Goal: Transaction & Acquisition: Purchase product/service

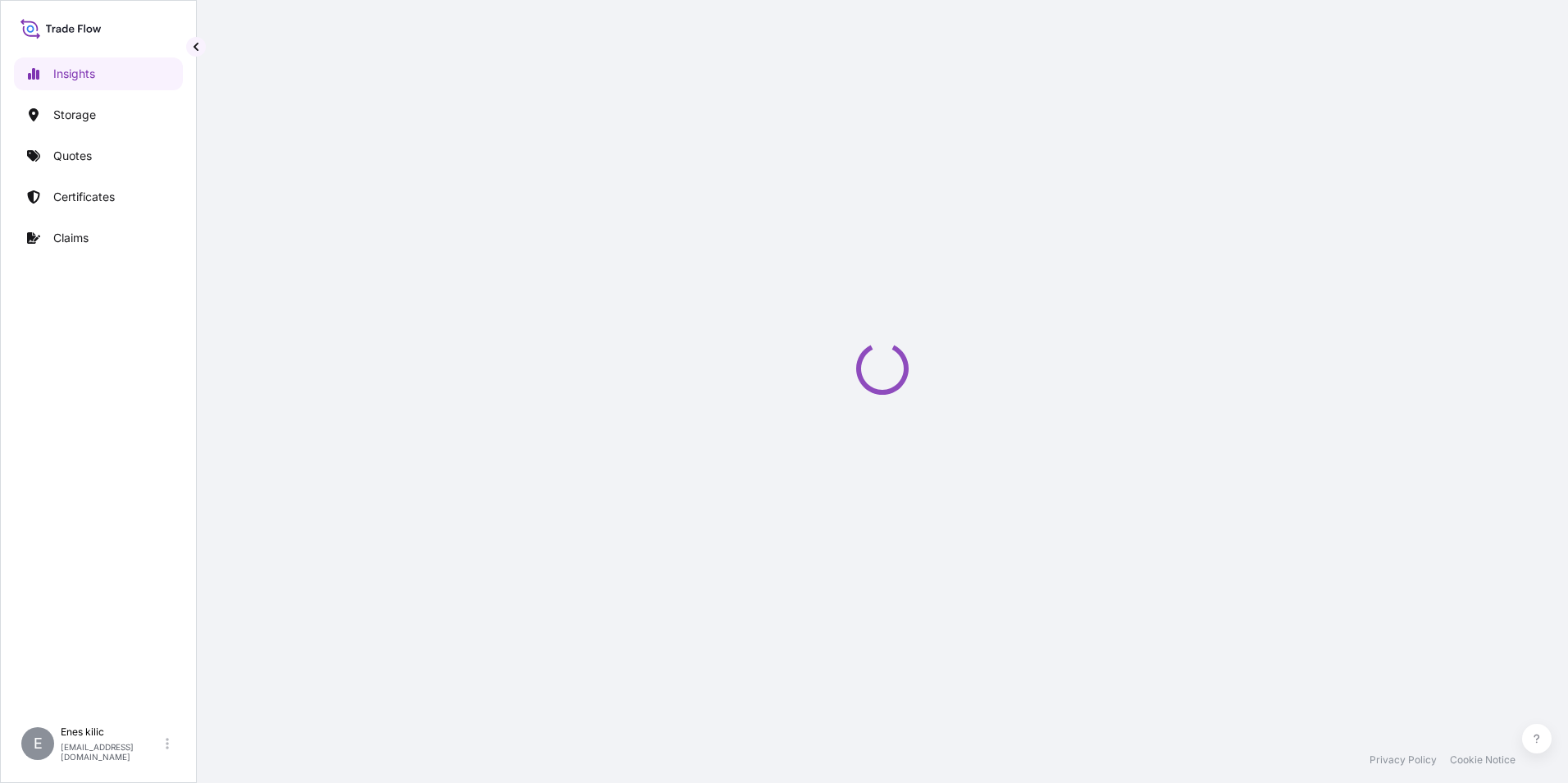
select select "2025"
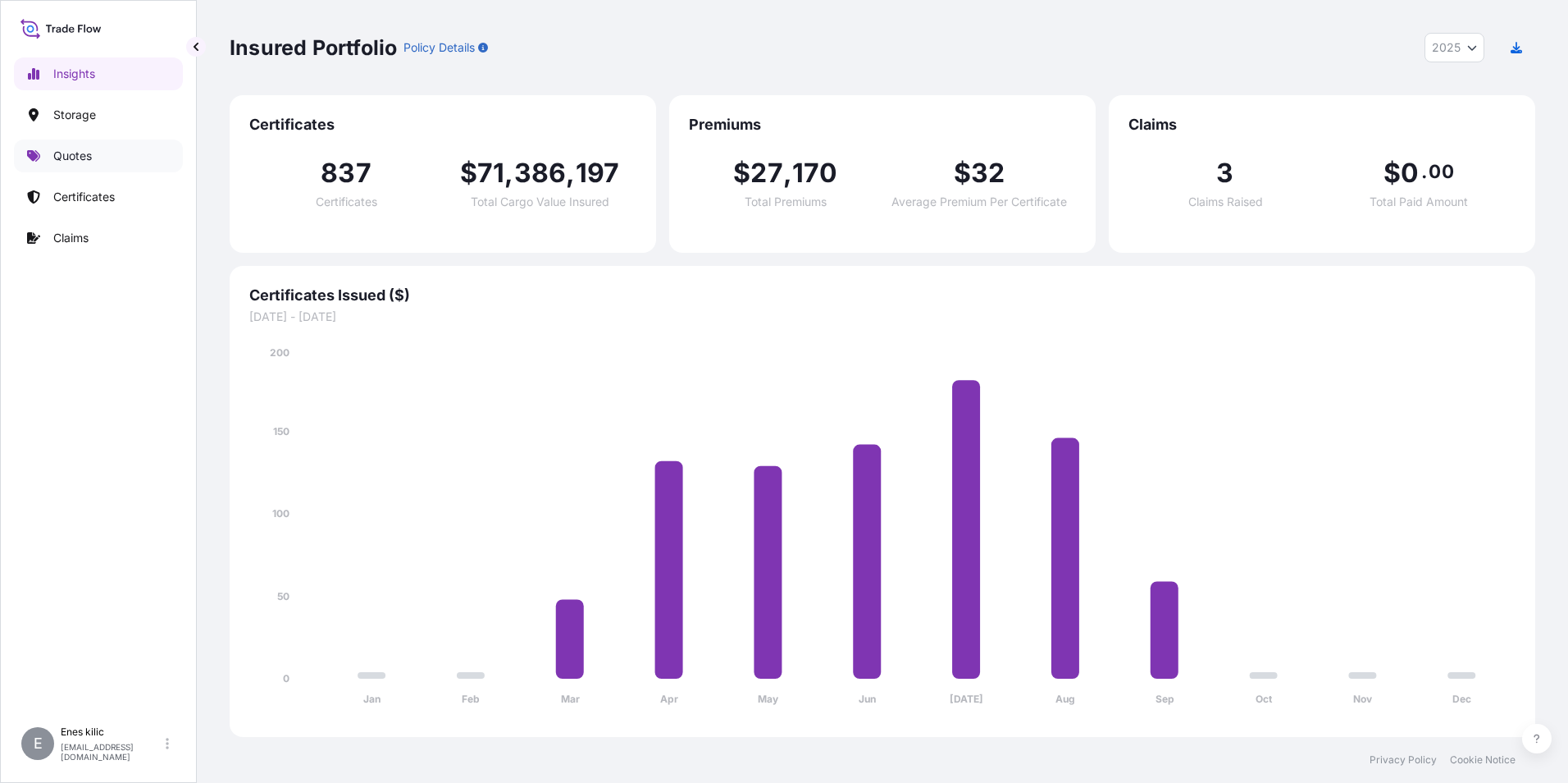
click at [112, 165] on link "Quotes" at bounding box center [98, 156] width 169 height 32
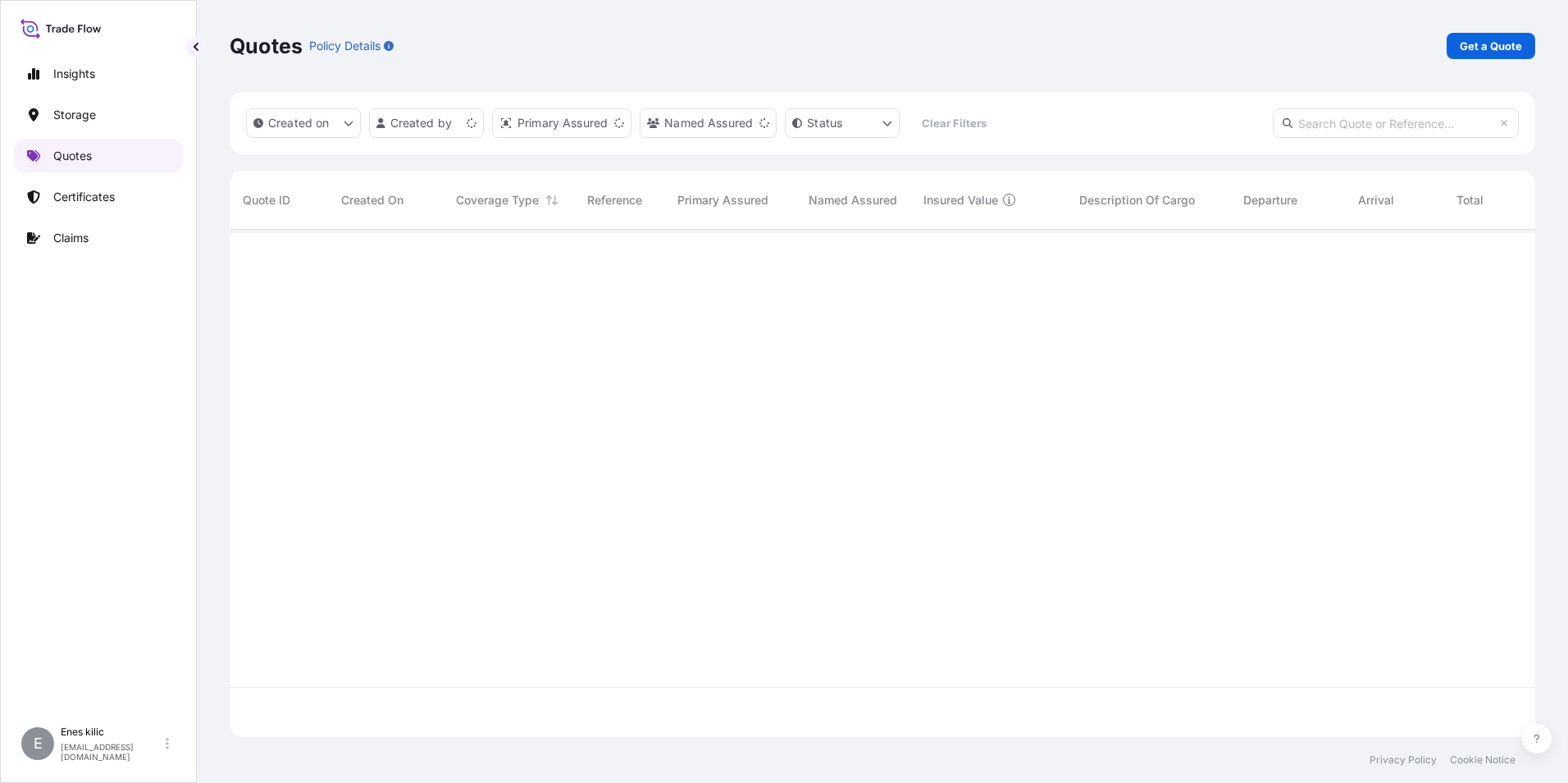
scroll to position [504, 1293]
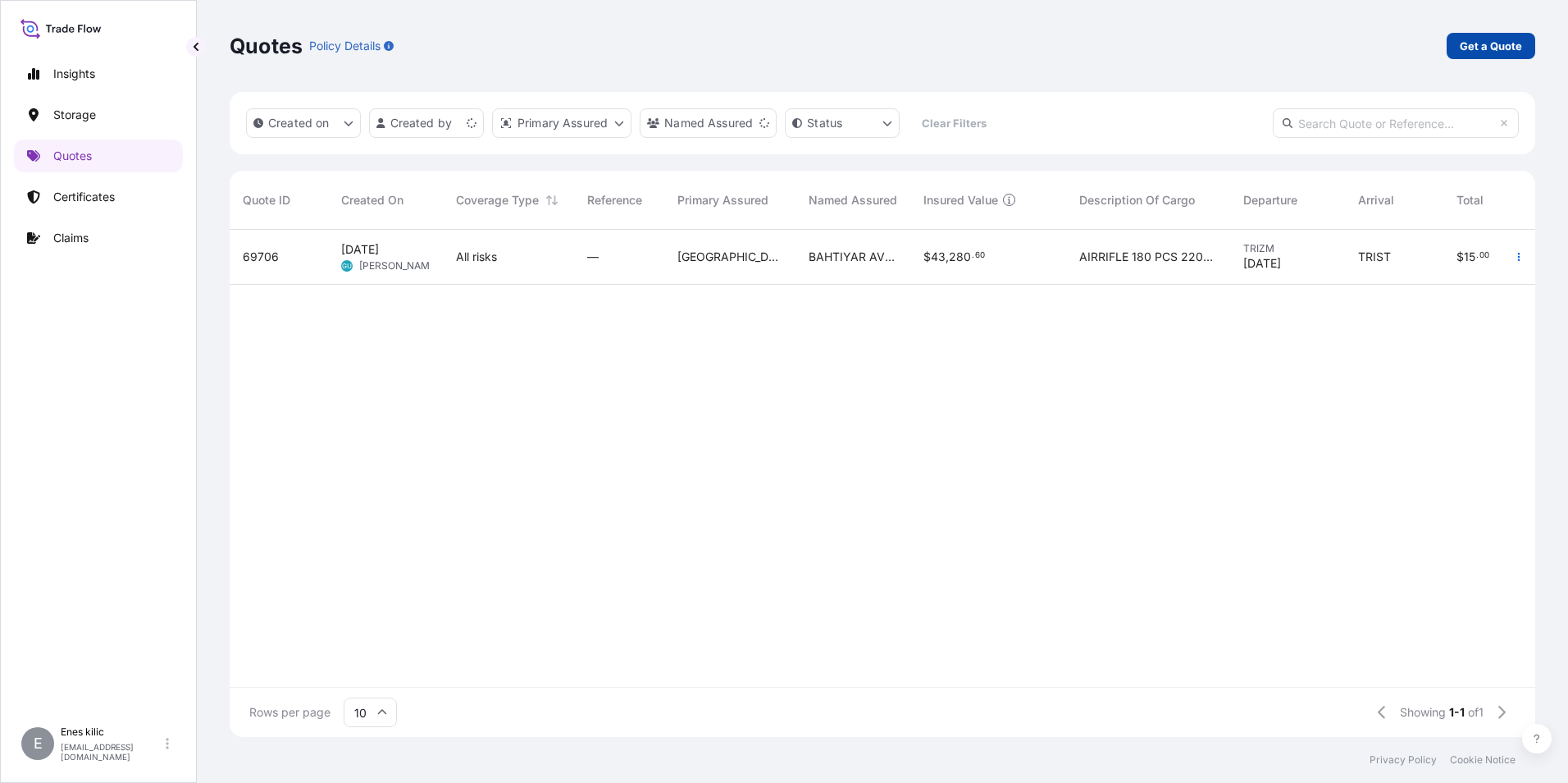
click at [1483, 38] on p "Get a Quote" at bounding box center [1490, 46] width 62 height 17
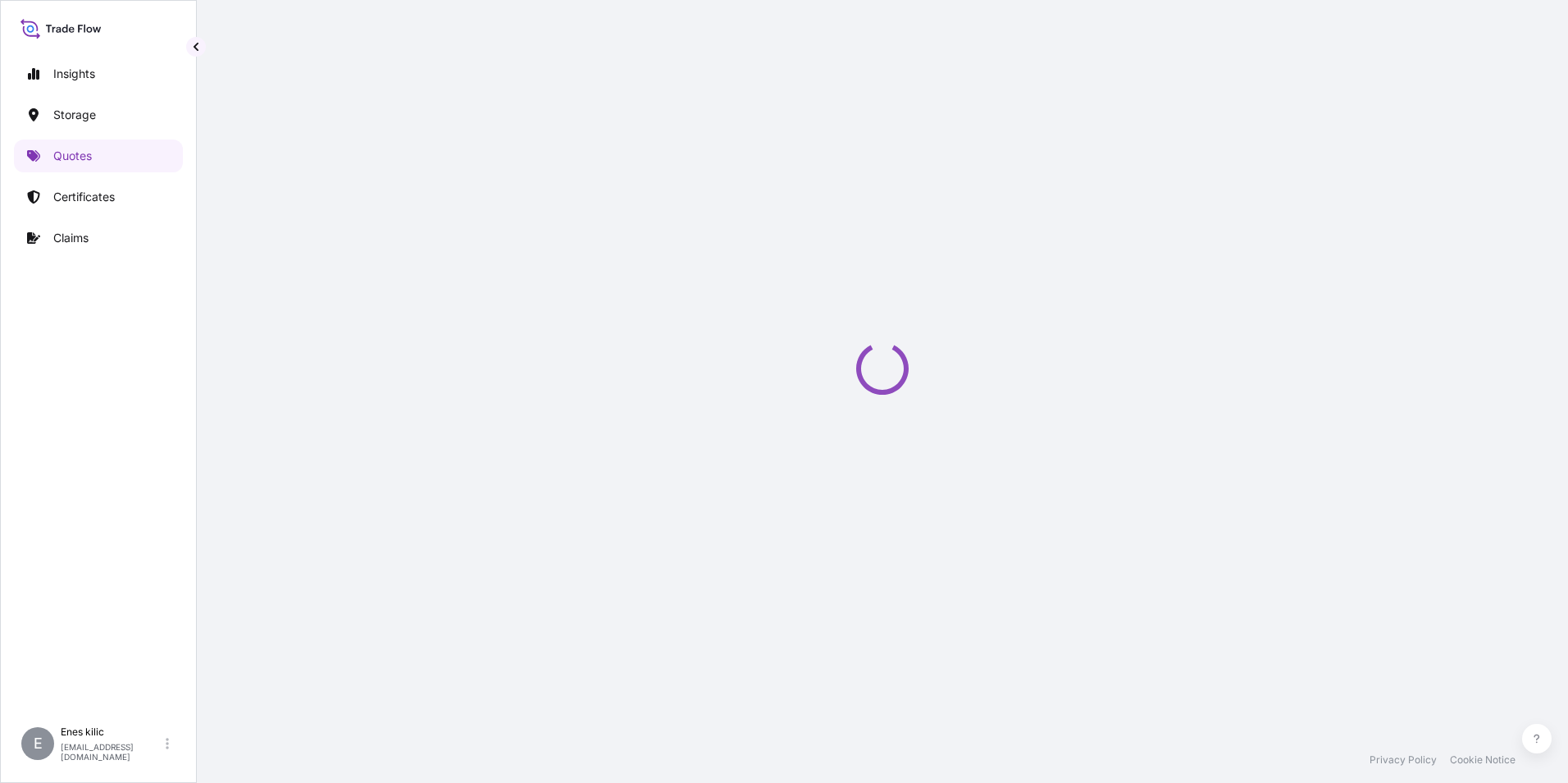
select select "Water"
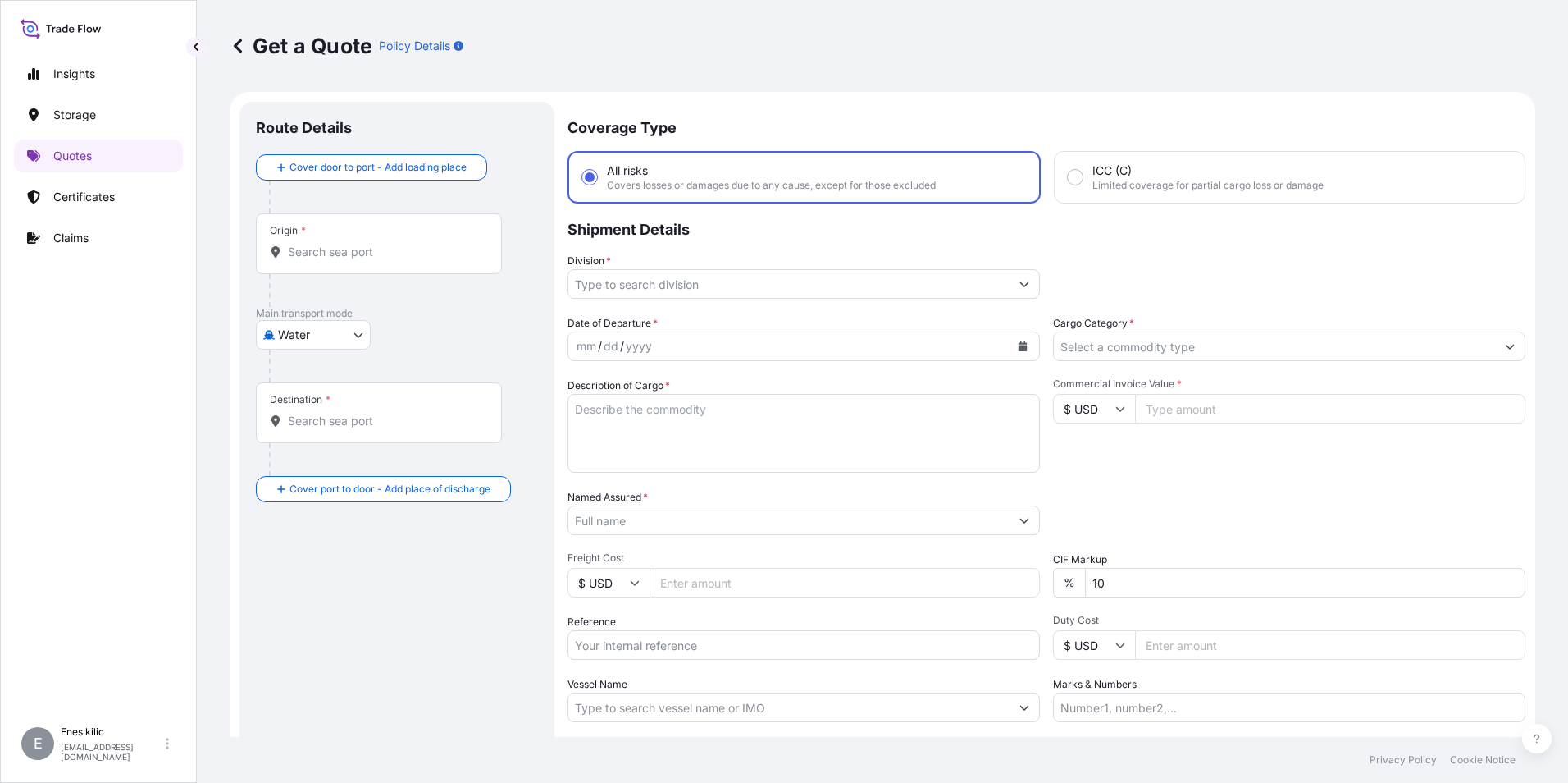
scroll to position [26, 0]
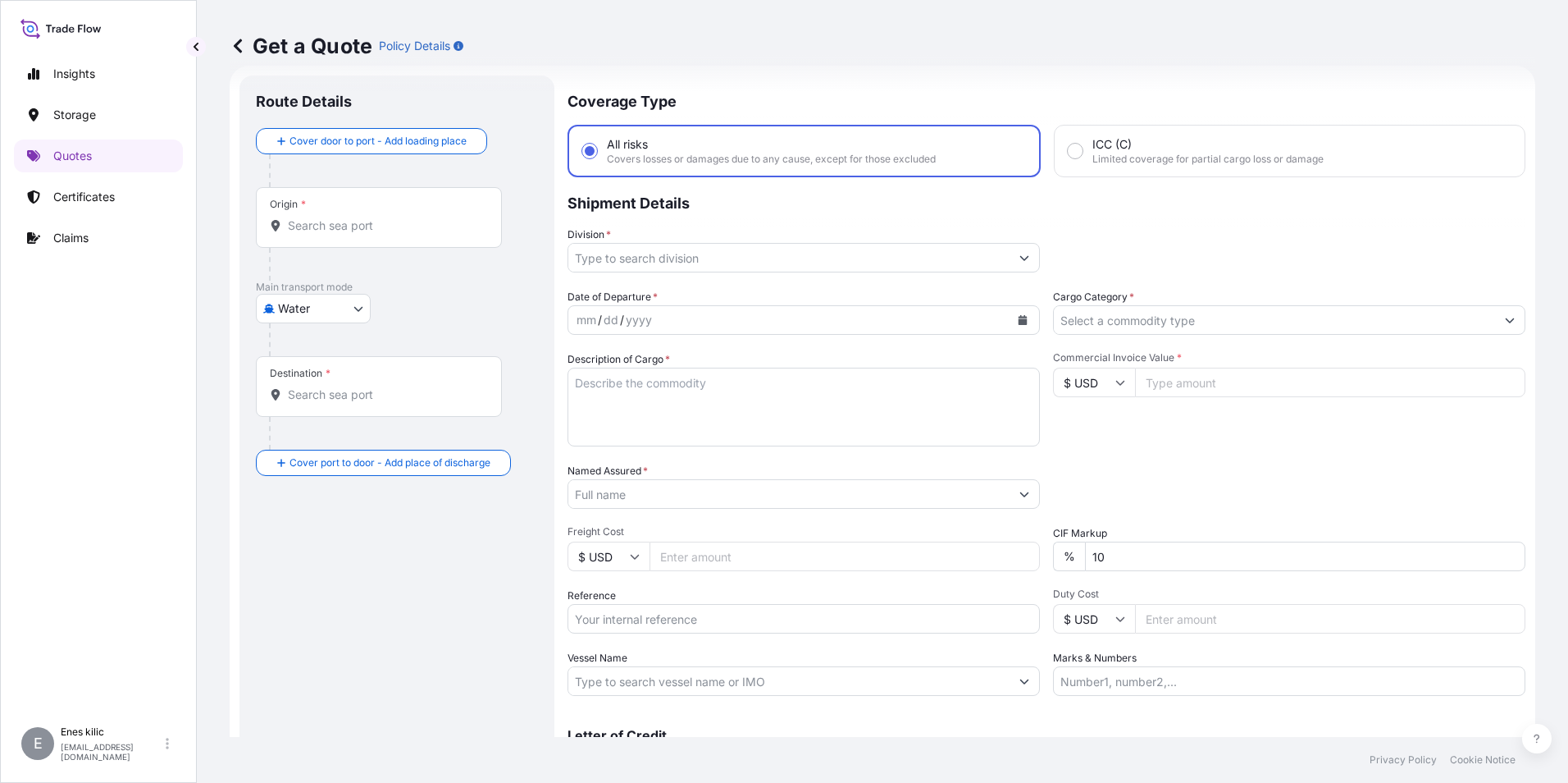
click at [322, 198] on div "Origin *" at bounding box center [379, 218] width 246 height 61
click at [322, 218] on input "Origin *" at bounding box center [384, 226] width 194 height 17
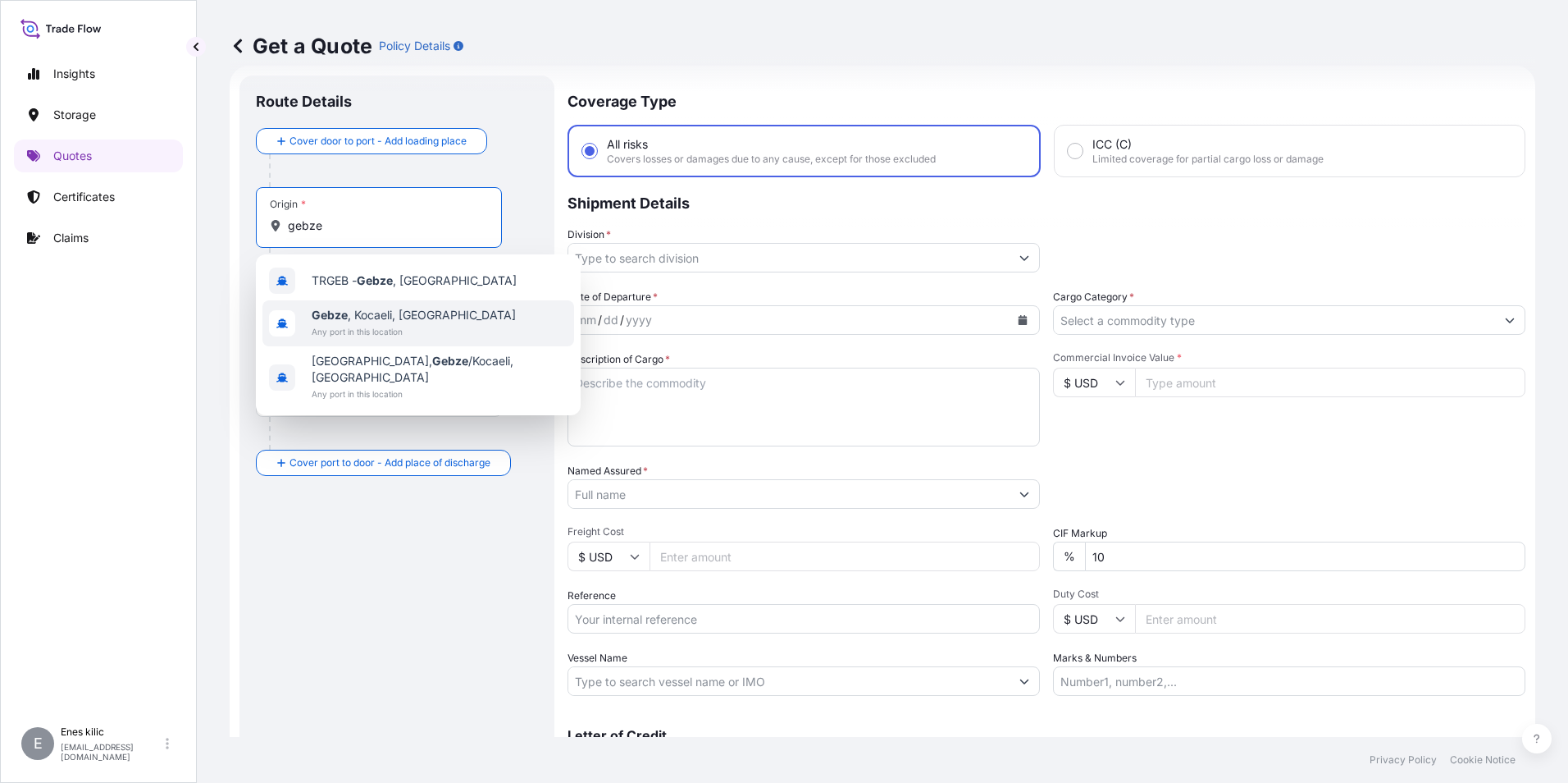
click at [420, 319] on span "Gebze , Kocaeli, [GEOGRAPHIC_DATA]" at bounding box center [414, 315] width 204 height 17
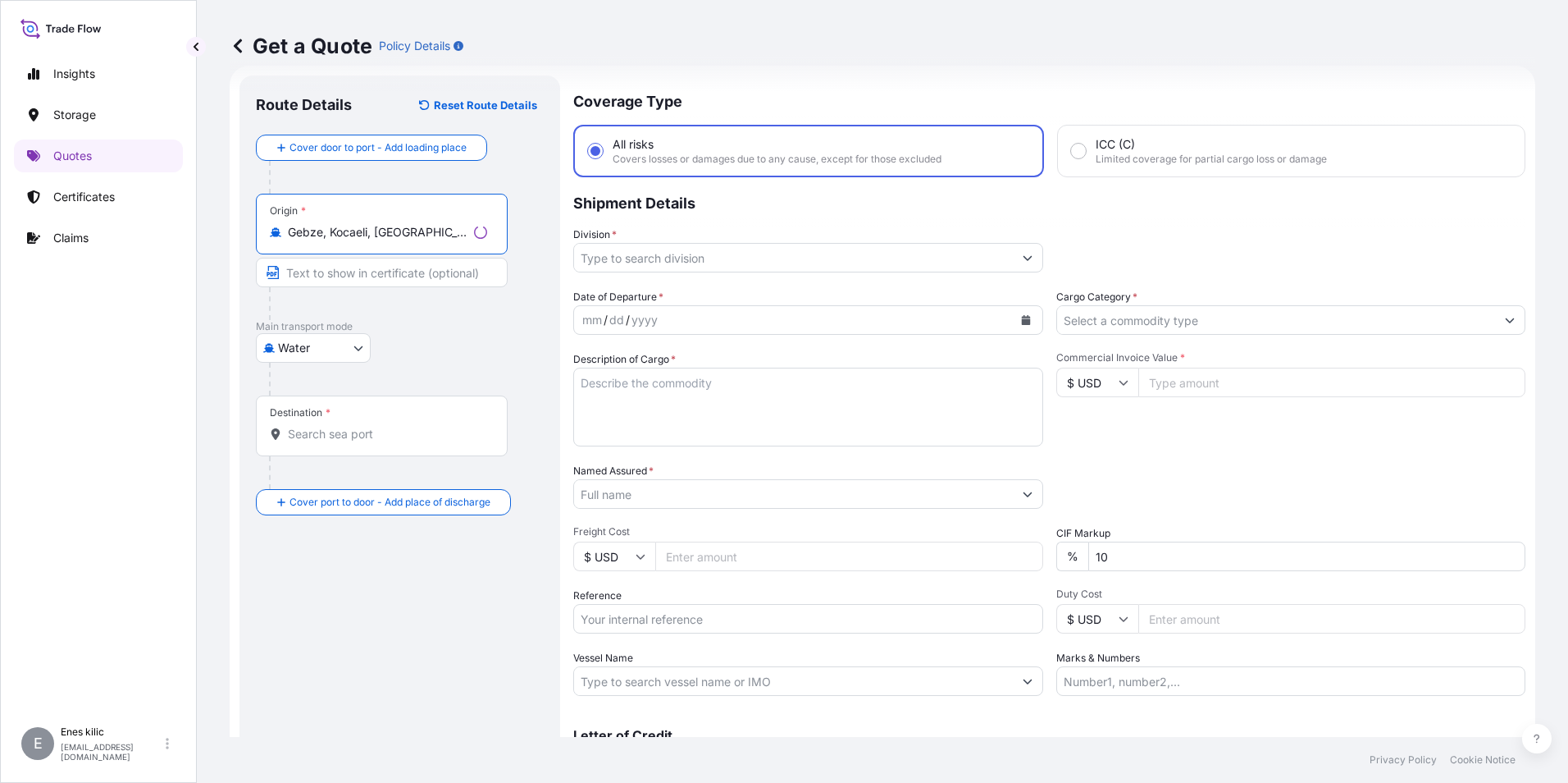
type input "Gebze, Kocaeli, [GEOGRAPHIC_DATA]"
click at [384, 448] on div "Destination *" at bounding box center [382, 426] width 252 height 61
click at [384, 442] on input "Destination *" at bounding box center [387, 435] width 199 height 17
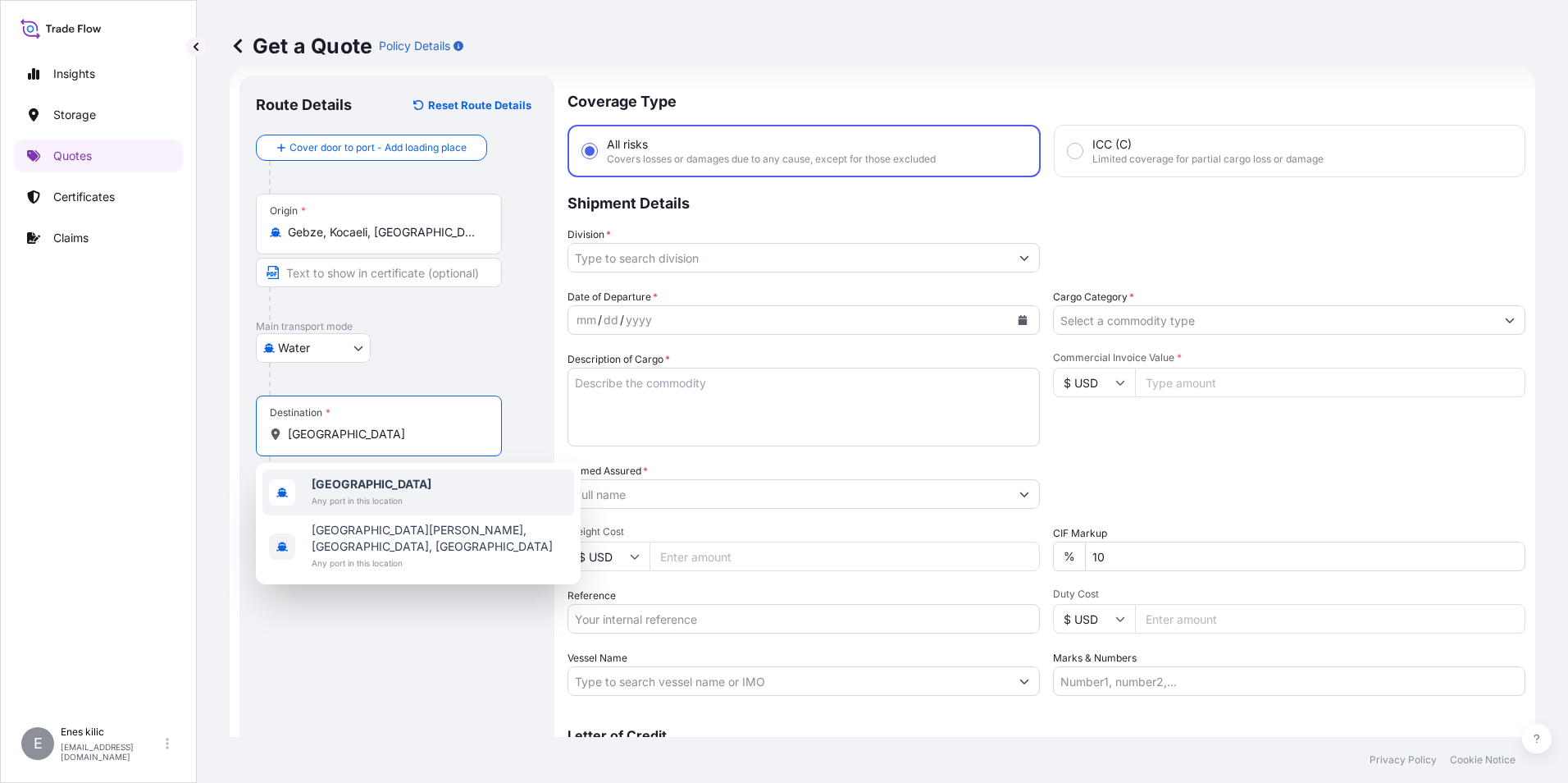
click at [418, 495] on div "[GEOGRAPHIC_DATA] Any port in this location" at bounding box center [418, 493] width 312 height 46
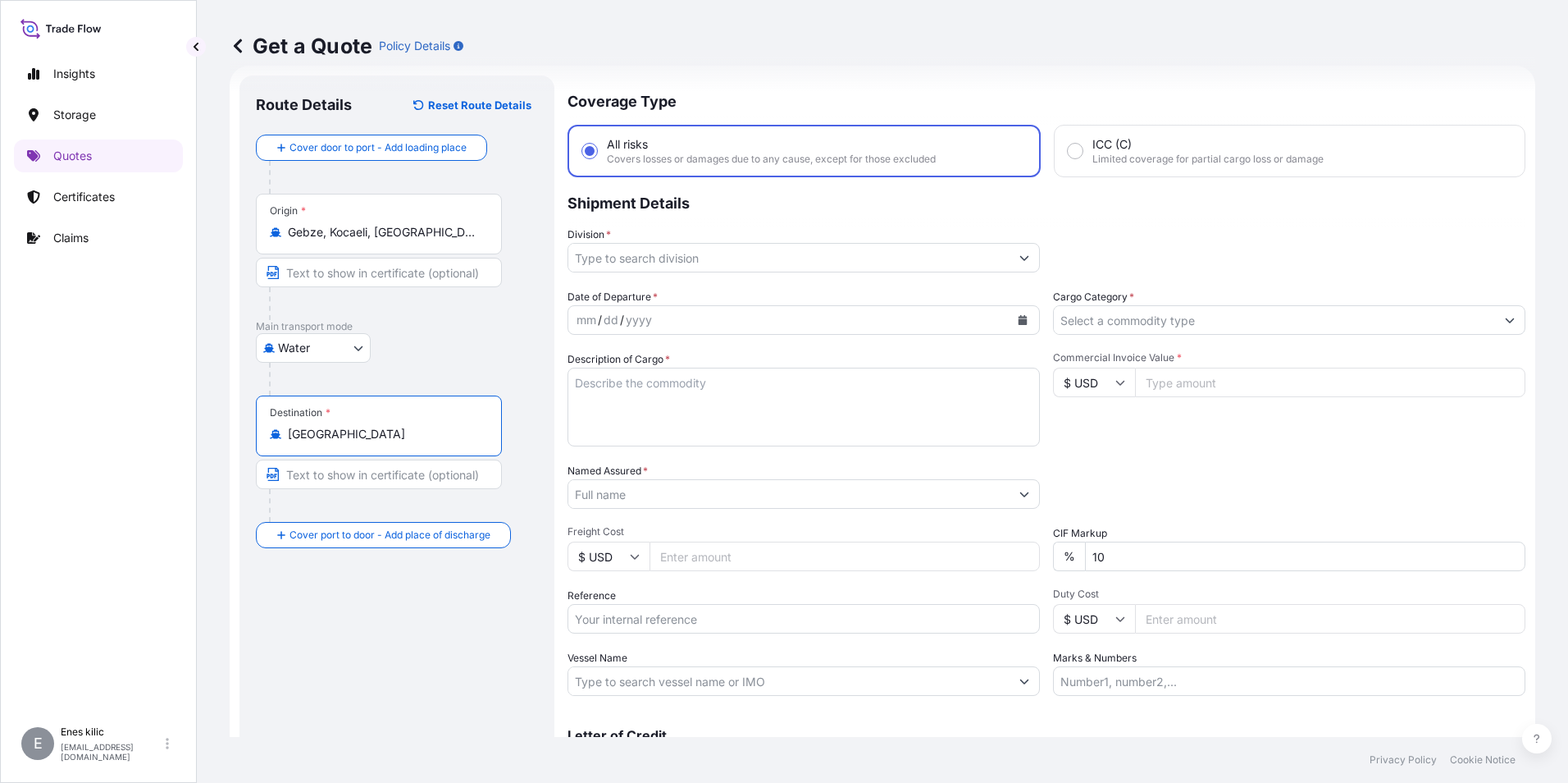
type input "[GEOGRAPHIC_DATA]"
click at [732, 264] on input "Division *" at bounding box center [789, 258] width 441 height 30
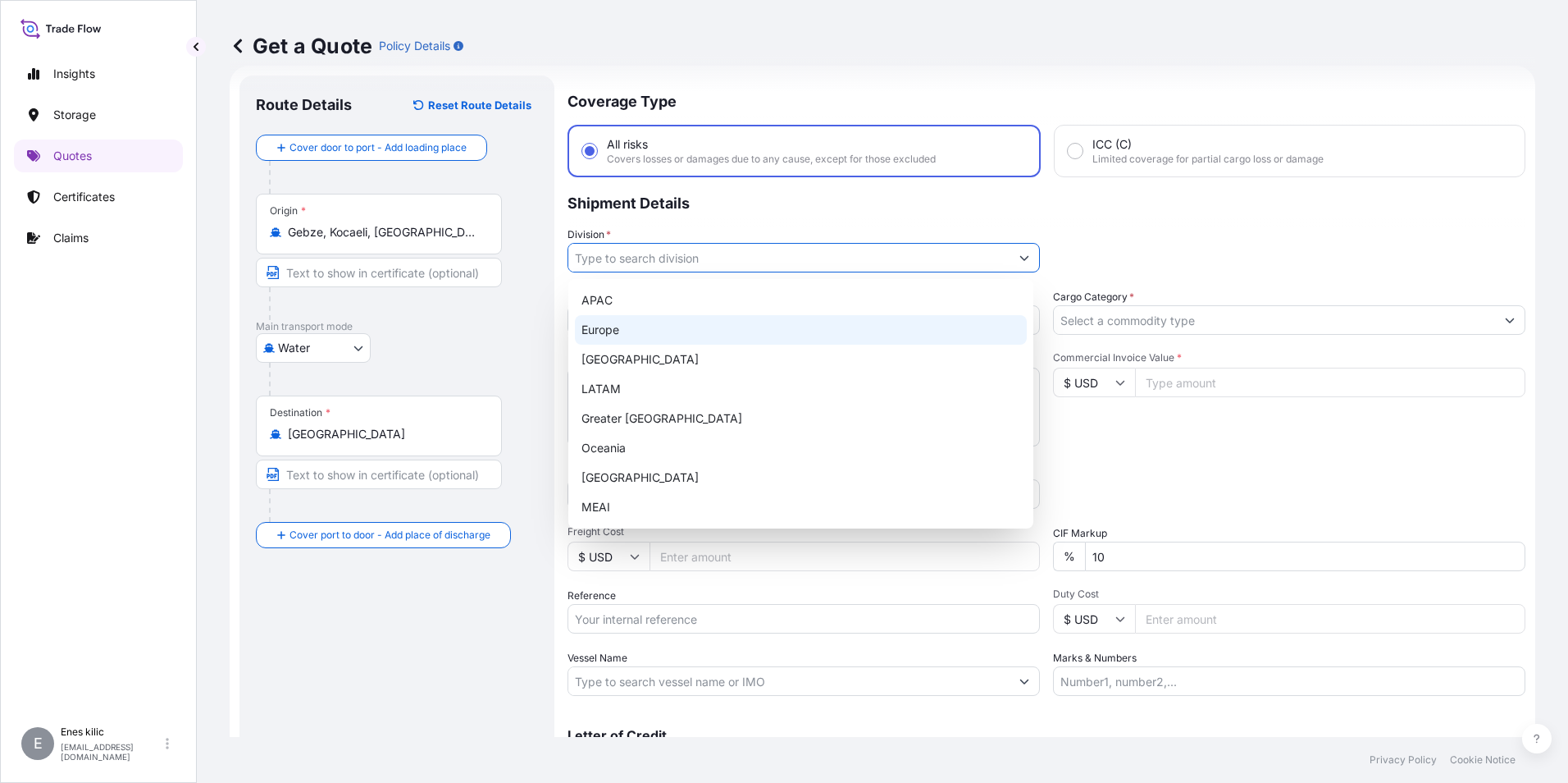
click at [658, 339] on div "Europe" at bounding box center [801, 330] width 452 height 30
type input "Europe"
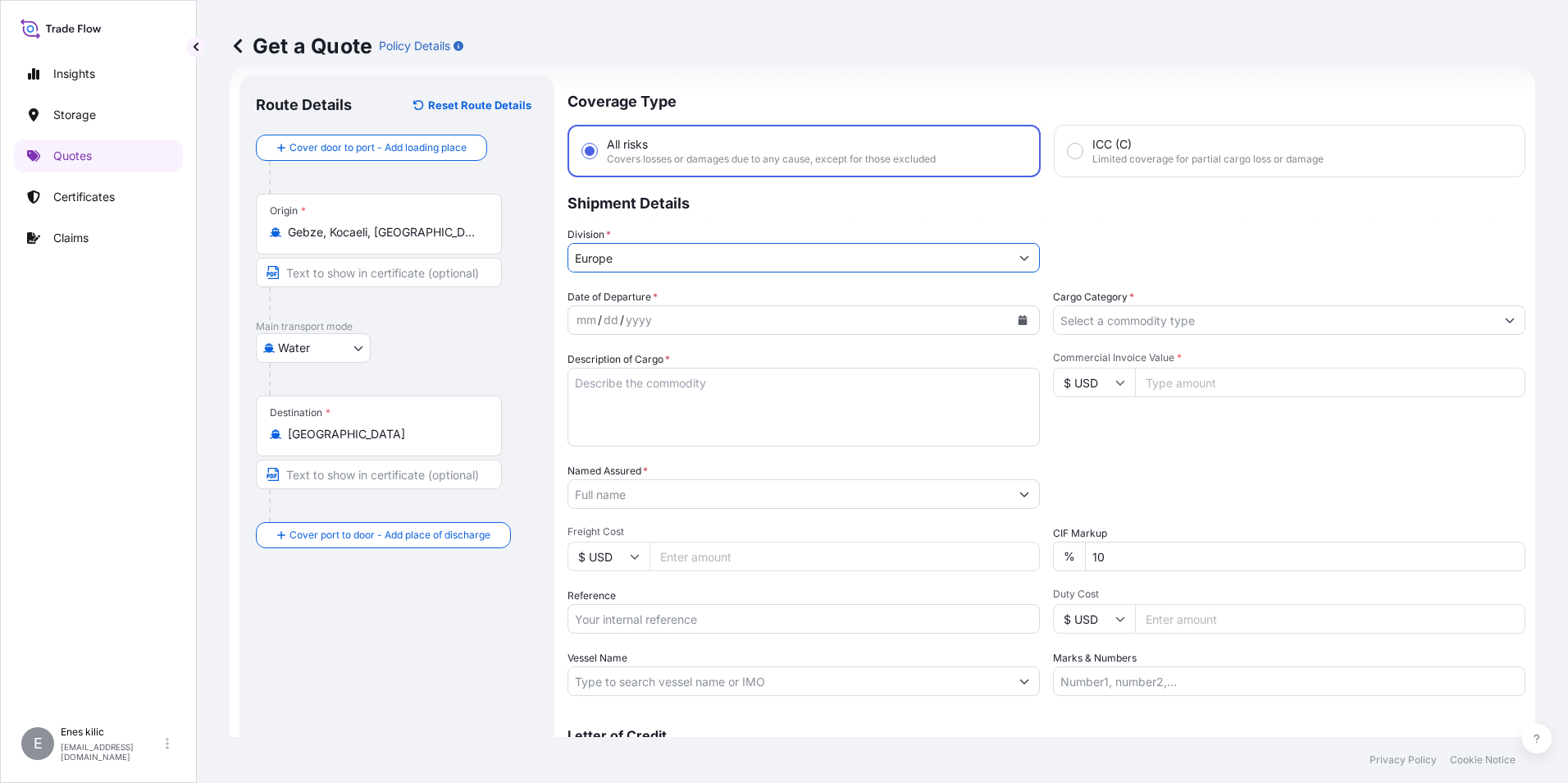
click at [1214, 312] on input "Cargo Category *" at bounding box center [1274, 320] width 441 height 30
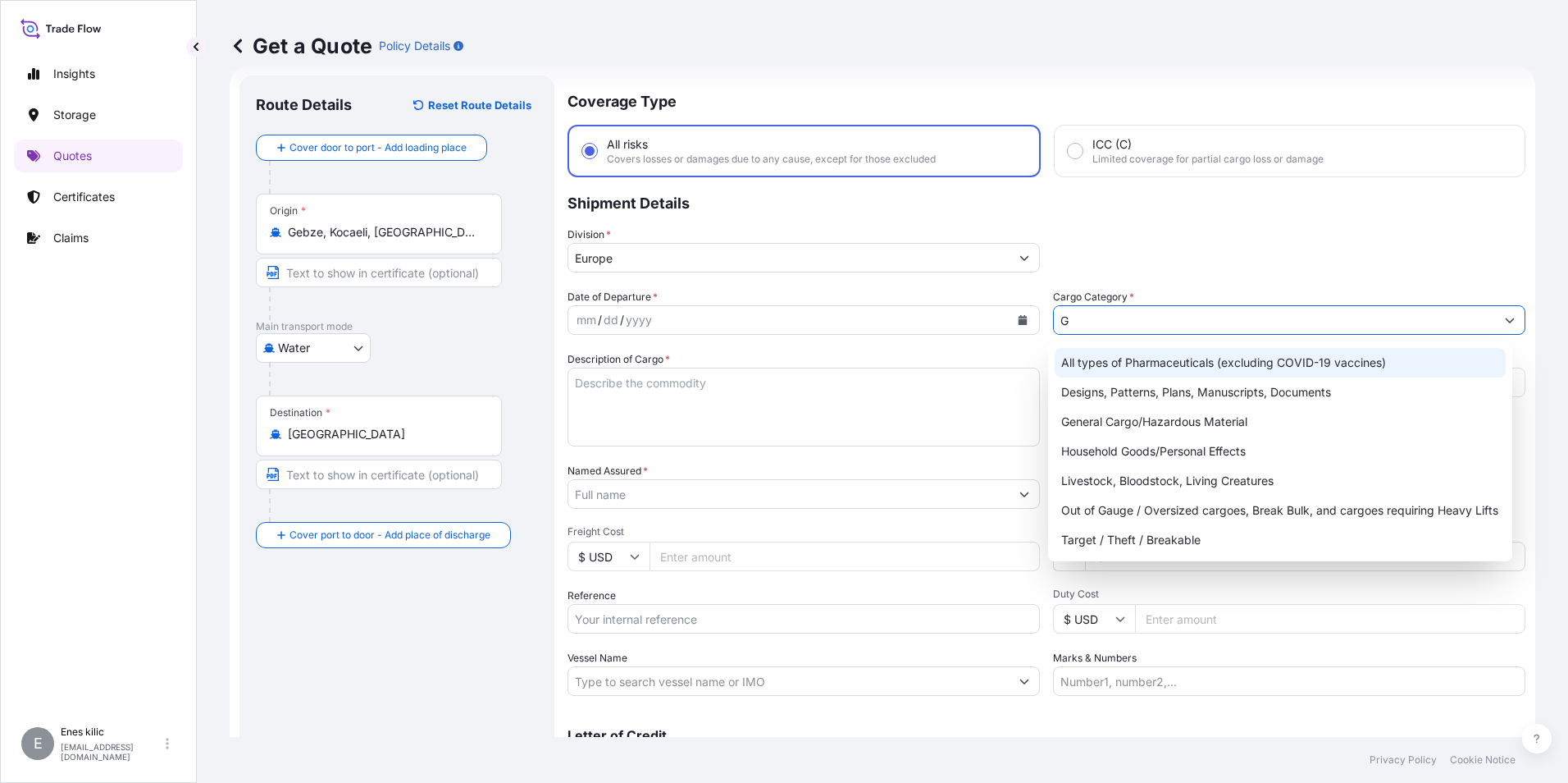
type input "G"
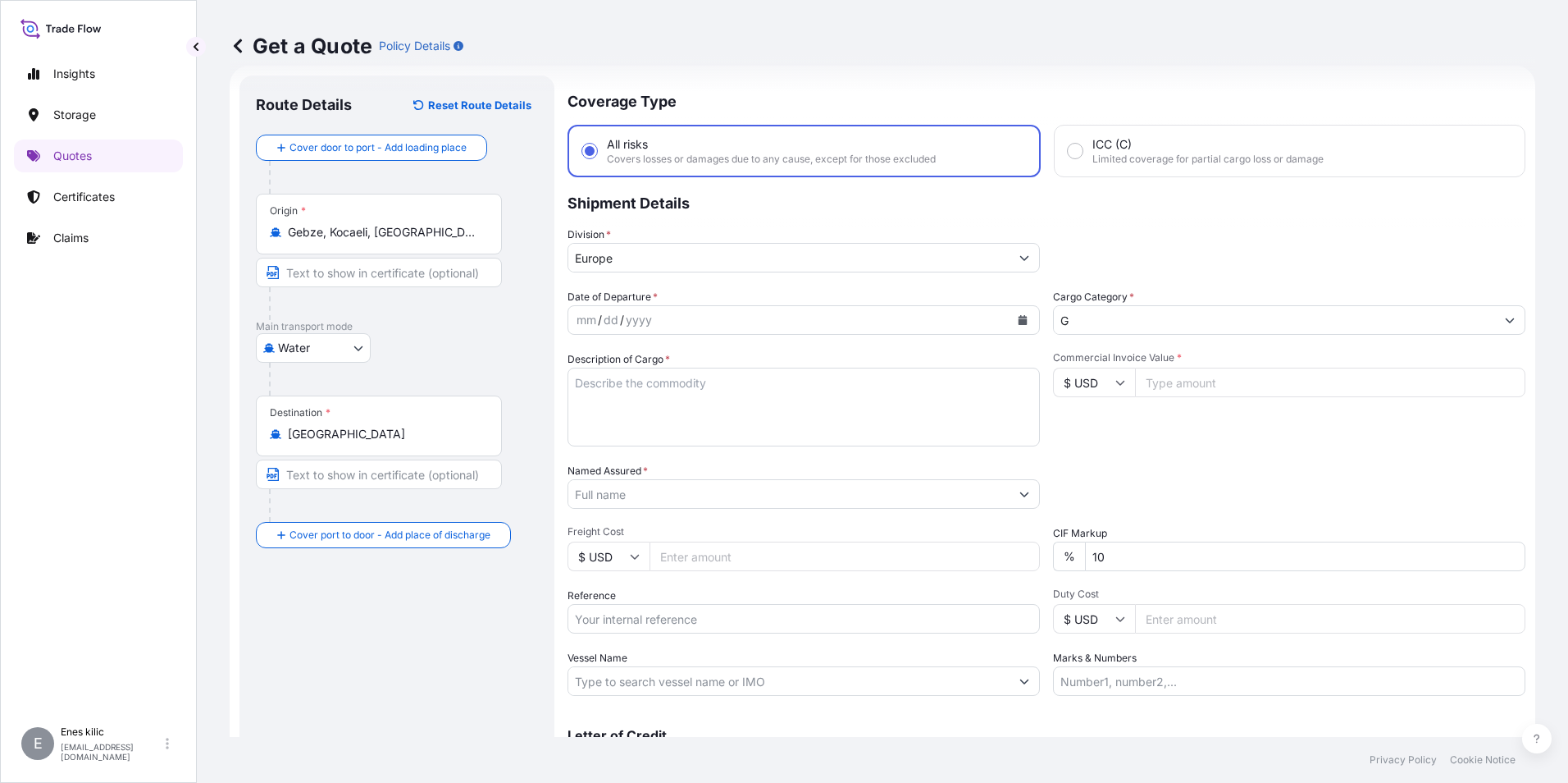
click at [1089, 313] on input "G" at bounding box center [1274, 320] width 441 height 30
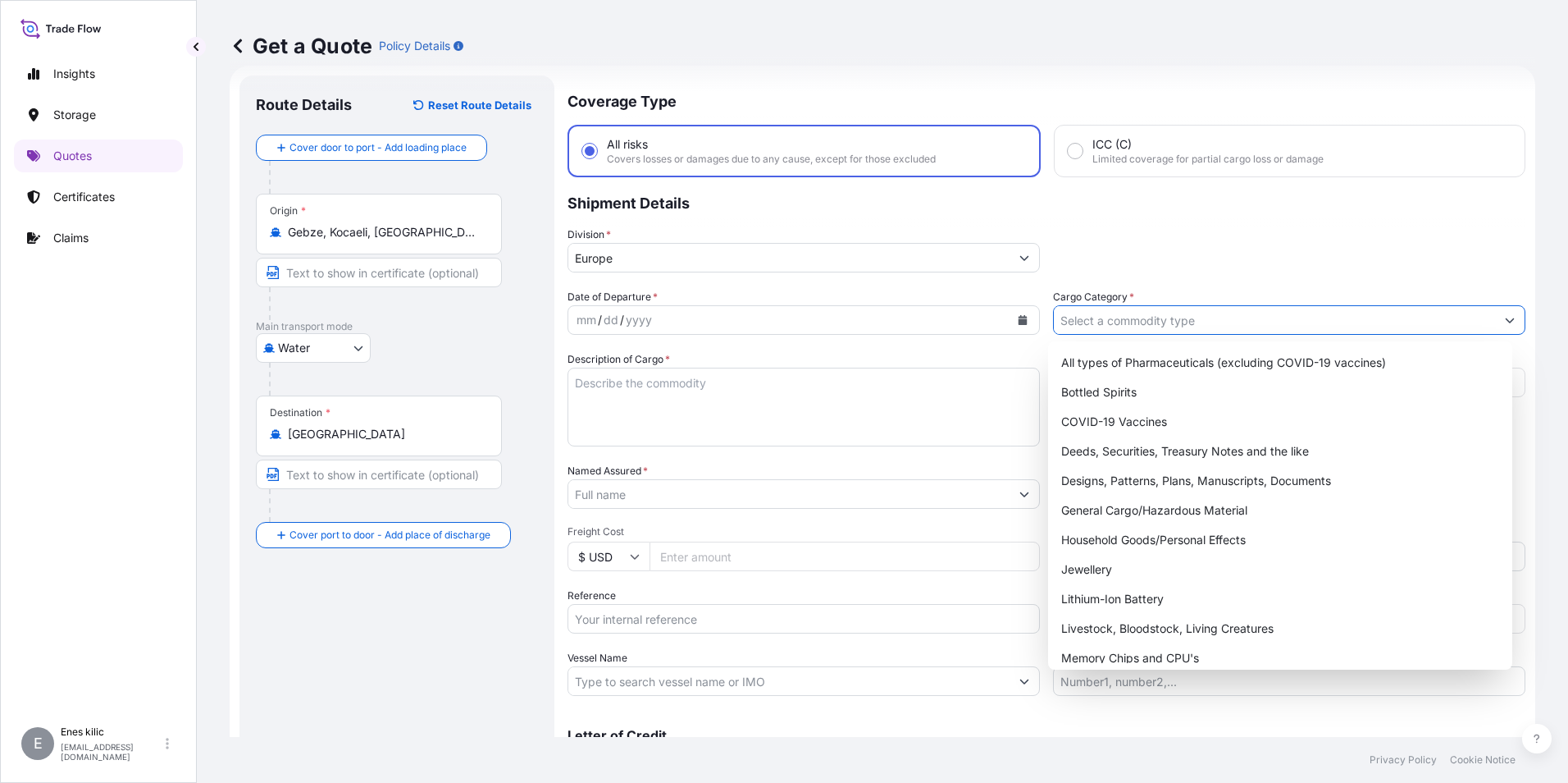
scroll to position [0, 0]
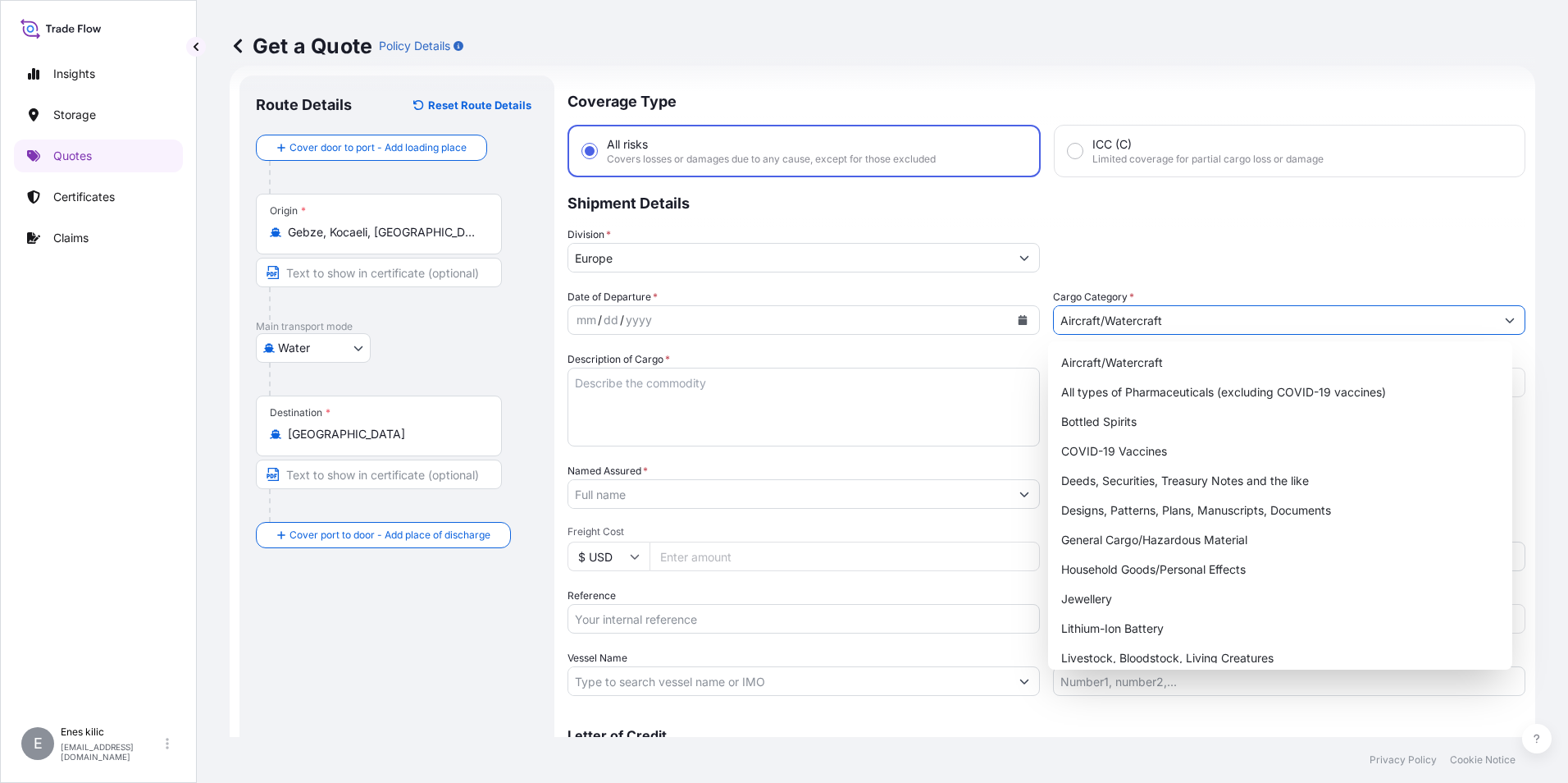
click at [1099, 315] on input "Aircraft/Watercraft" at bounding box center [1274, 320] width 441 height 30
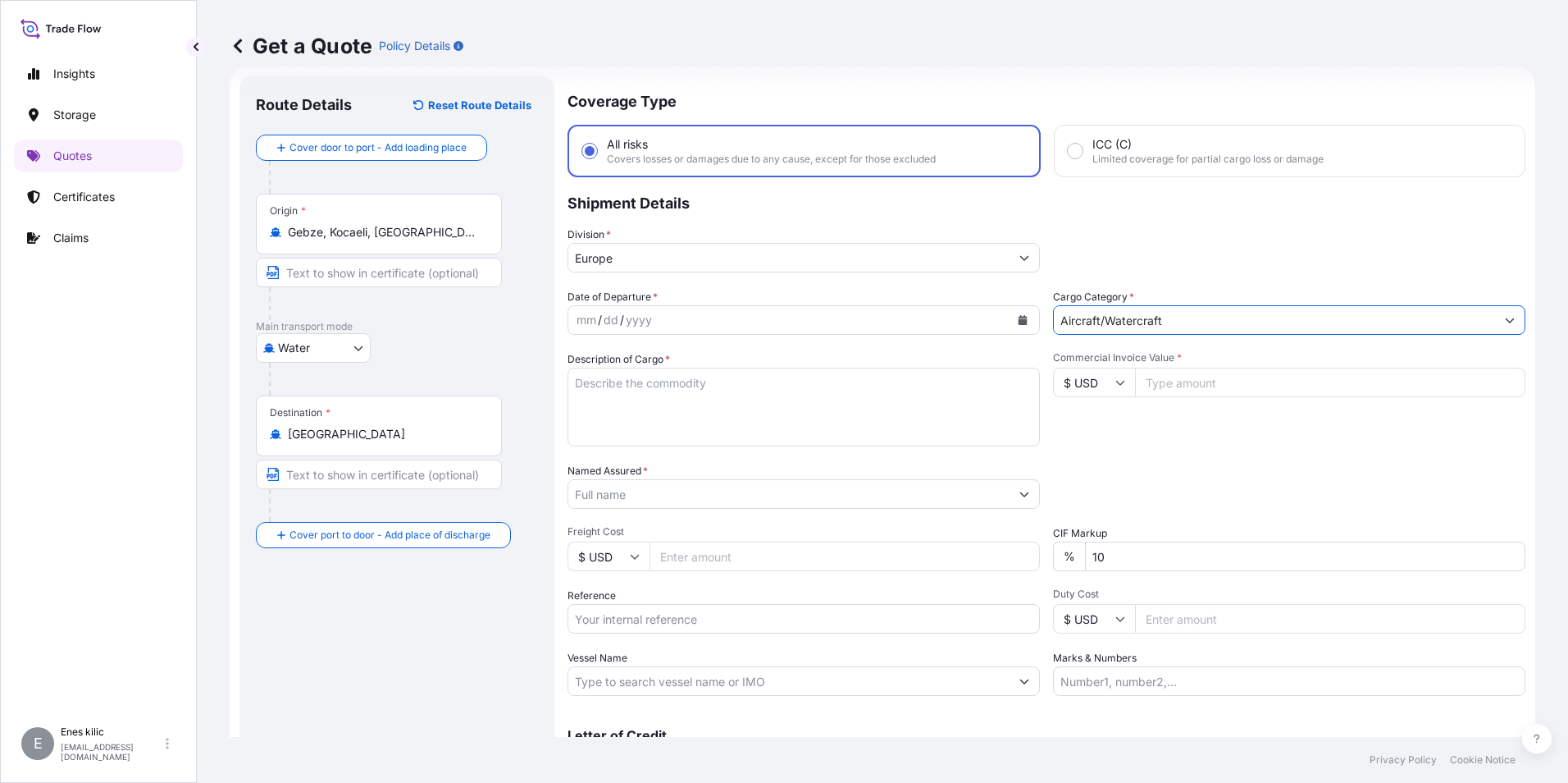
click at [1187, 319] on input "Aircraft/Watercraft" at bounding box center [1274, 320] width 441 height 30
click at [1505, 318] on icon "Show suggestions" at bounding box center [1510, 320] width 10 height 10
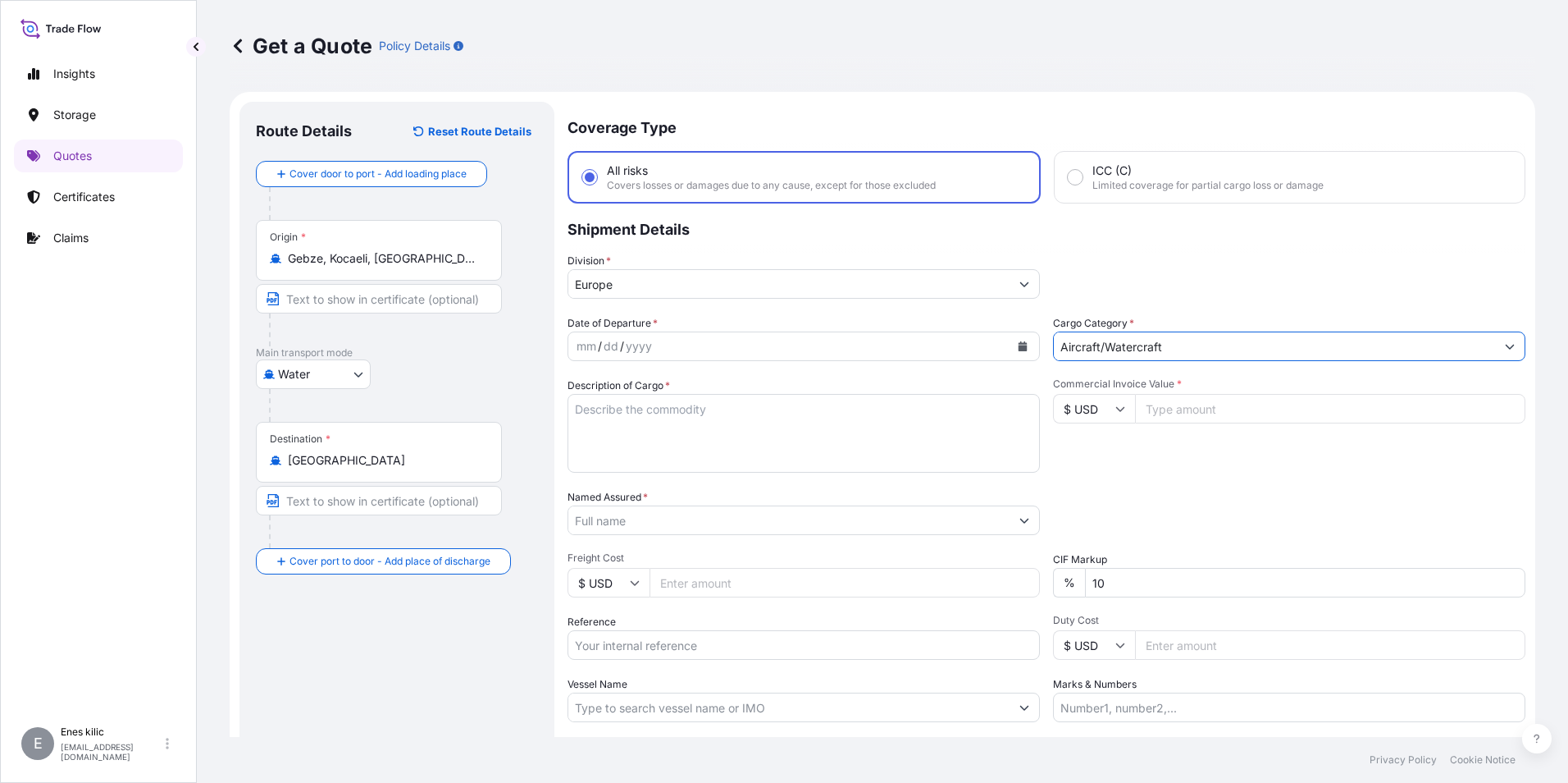
click at [1382, 350] on input "Aircraft/Watercraft" at bounding box center [1274, 347] width 441 height 30
click at [1503, 343] on button "Show suggestions" at bounding box center [1510, 347] width 30 height 30
type input "İ"
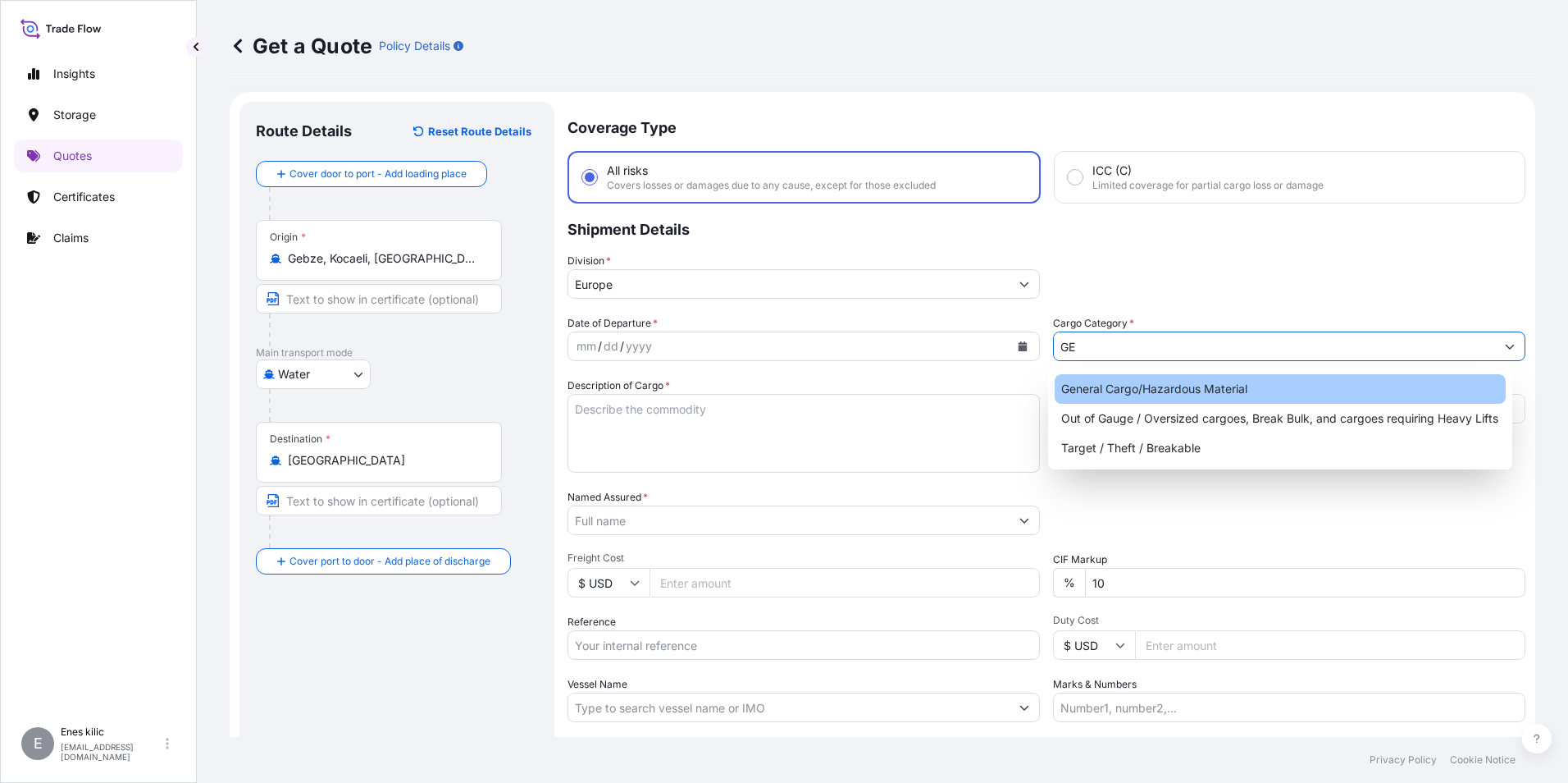
type input "G"
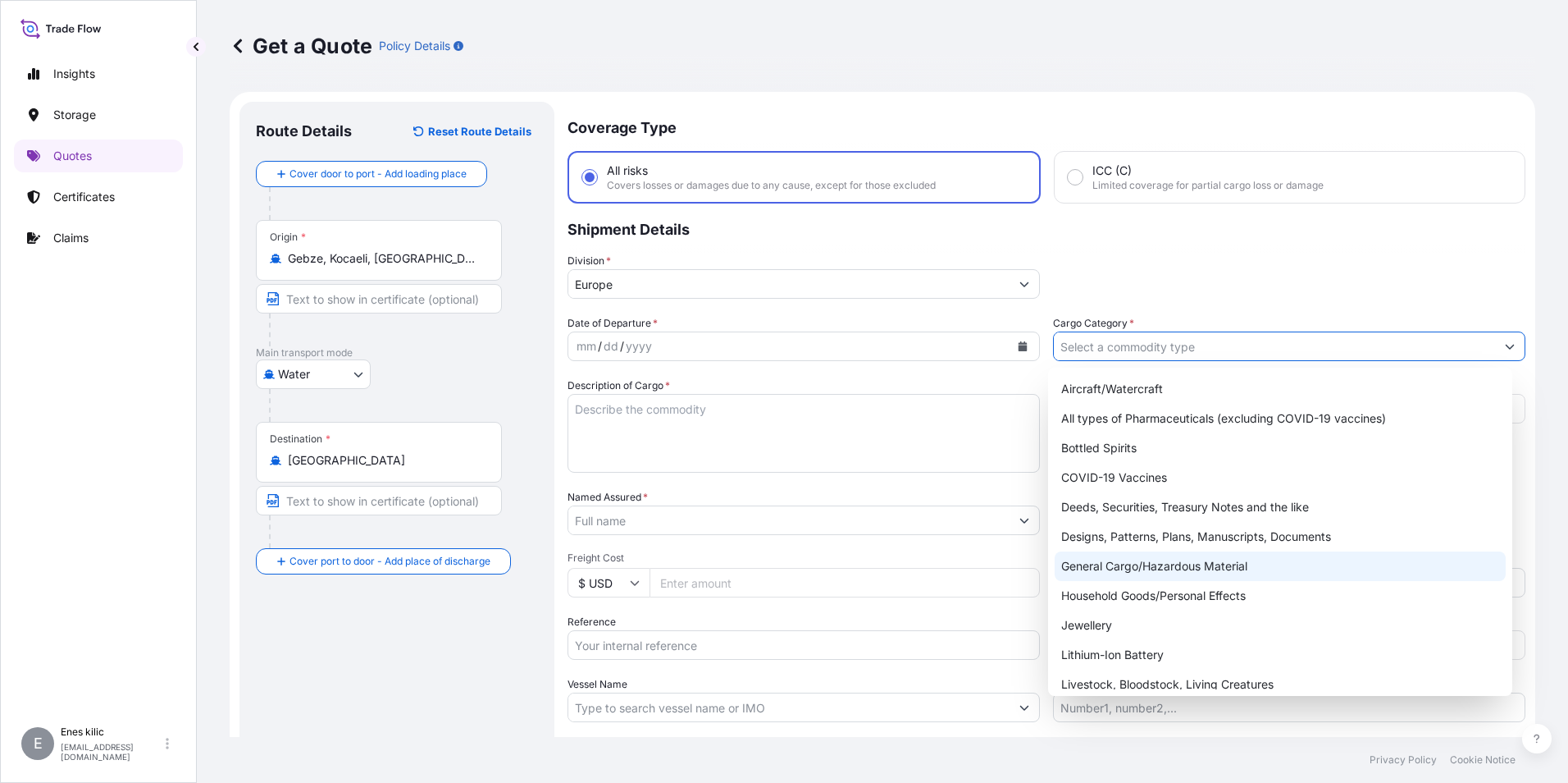
click at [1257, 568] on div "General Cargo/Hazardous Material" at bounding box center [1281, 566] width 452 height 30
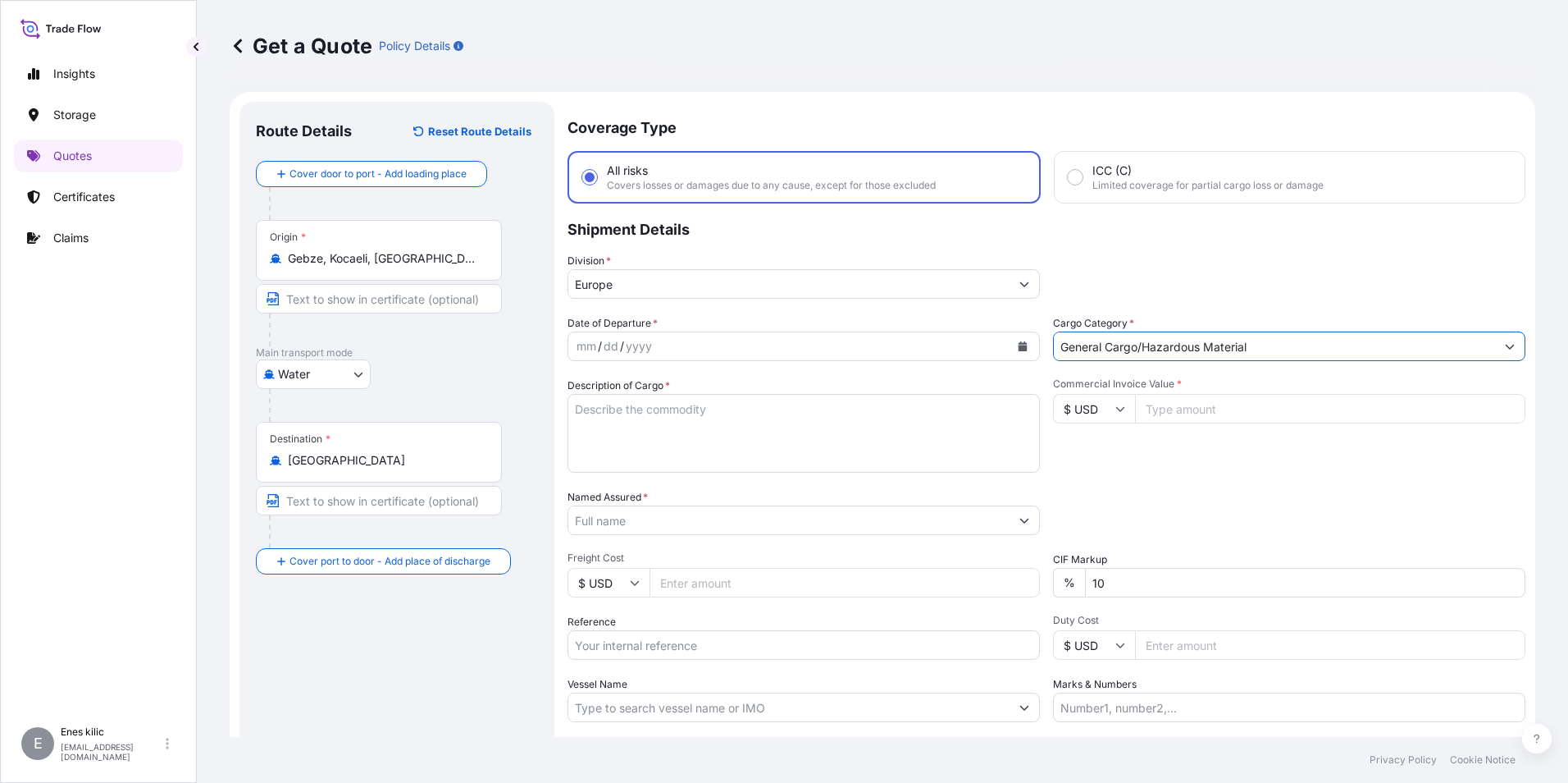
type input "General Cargo/Hazardous Material"
click at [1306, 287] on div "Division * [GEOGRAPHIC_DATA]" at bounding box center [1047, 276] width 958 height 46
click at [1012, 338] on button "Calendar" at bounding box center [1022, 347] width 26 height 26
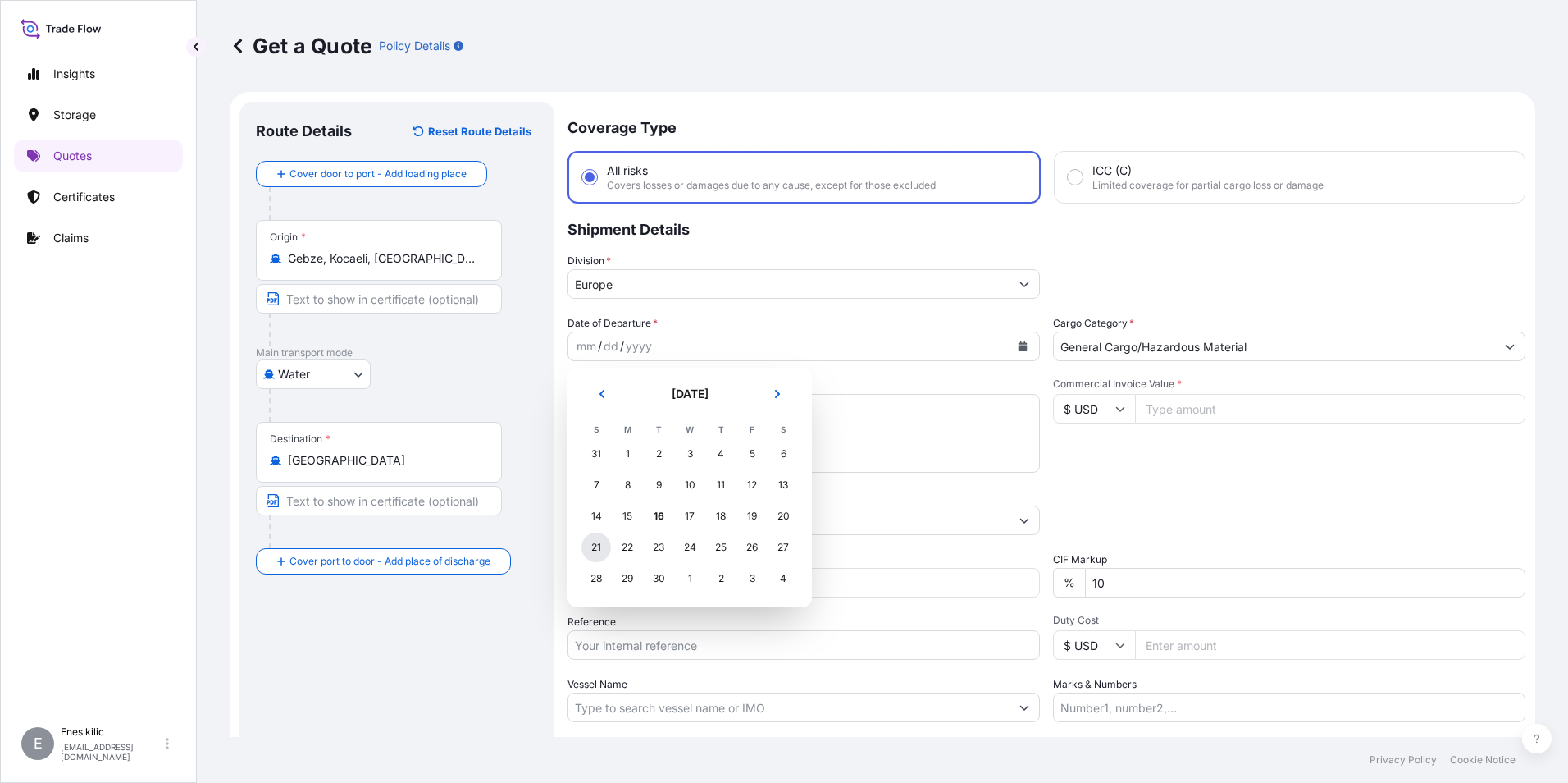
click at [601, 547] on div "21" at bounding box center [596, 548] width 30 height 30
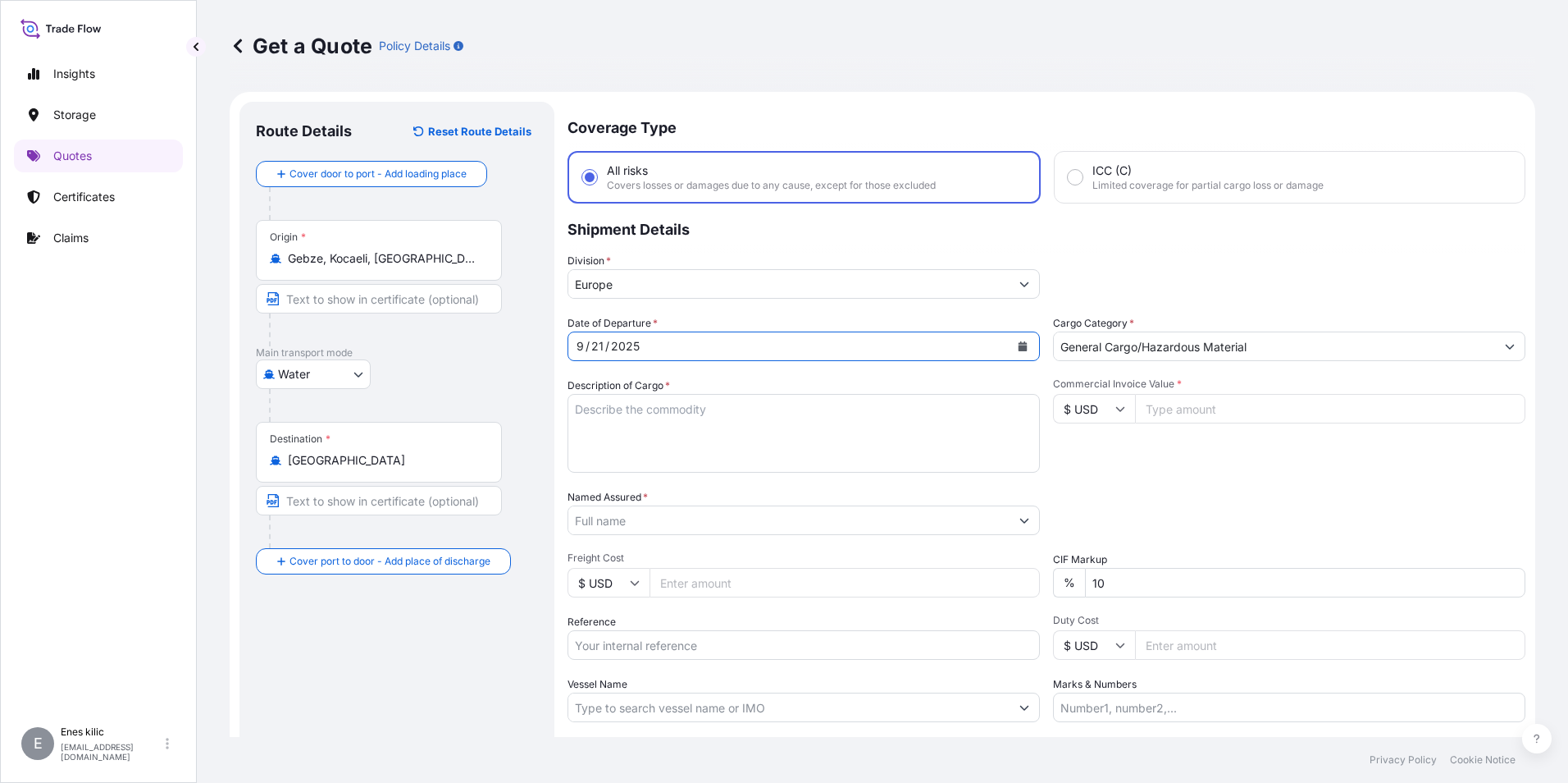
click at [698, 450] on textarea "Description of Cargo *" at bounding box center [804, 433] width 472 height 79
click at [585, 405] on textarea "Description of Cargo *" at bounding box center [804, 433] width 472 height 79
paste textarea "AKÜMÜLATÖR"
click at [626, 431] on textarea "AKÜMÜLATÖR" at bounding box center [804, 433] width 472 height 79
paste textarea "MSKU0599297 - 25.810 kgs 24 PALLET"
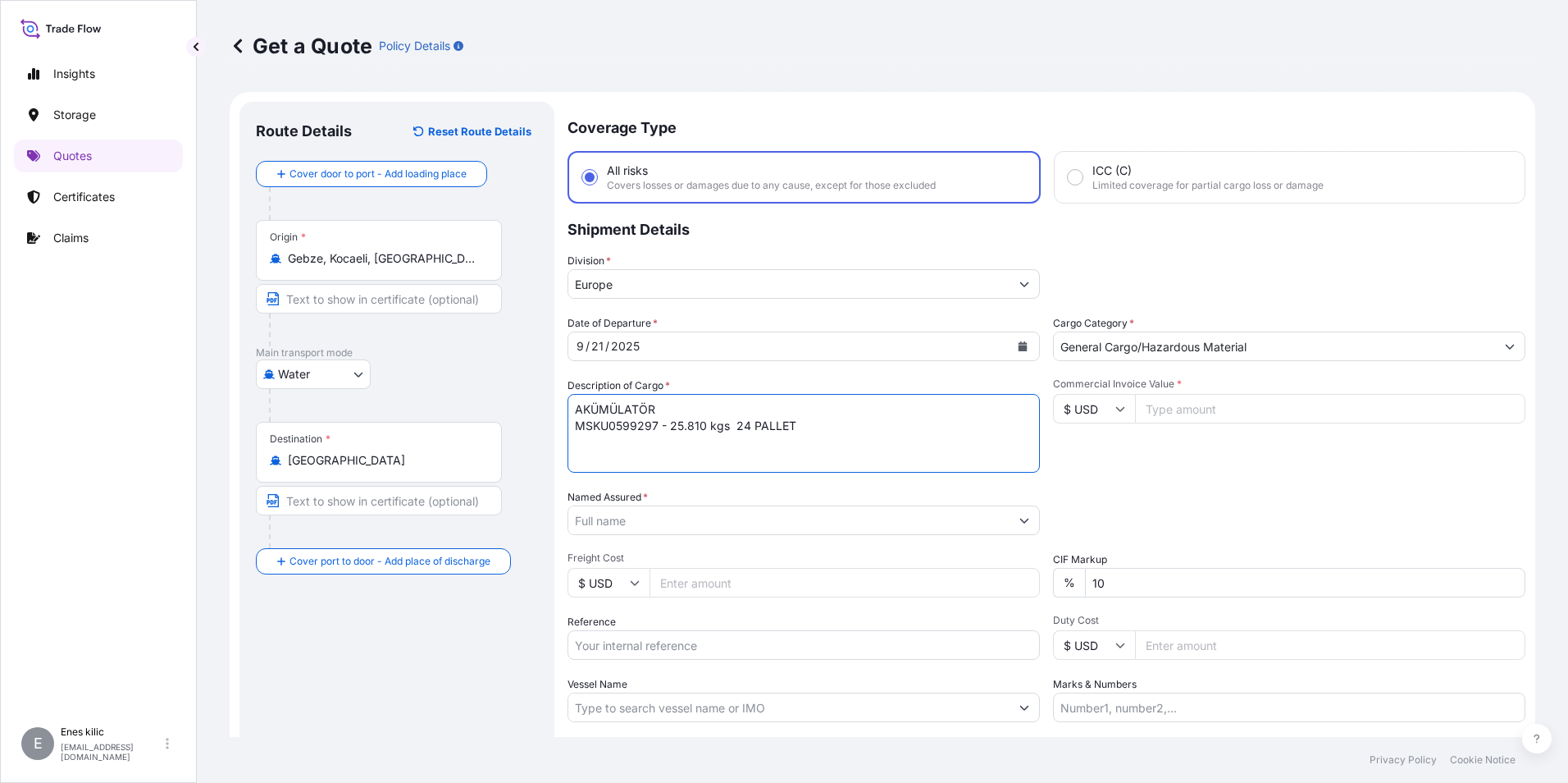
click at [831, 428] on textarea "AKÜMÜLATÖR MSKU0599297 - 25.810 kgs 24 PALLET" at bounding box center [804, 433] width 472 height 79
paste textarea "MRKU5978537 - 25.978 kgs 24 PALLET"
click at [630, 470] on textarea "AKÜMÜLATÖR MSKU0599297 - 25.810 kgs 24 PALLET MRKU5978537 - 25.978 kgs 24 PALLET" at bounding box center [804, 433] width 472 height 79
paste textarea "MSKU0599297"
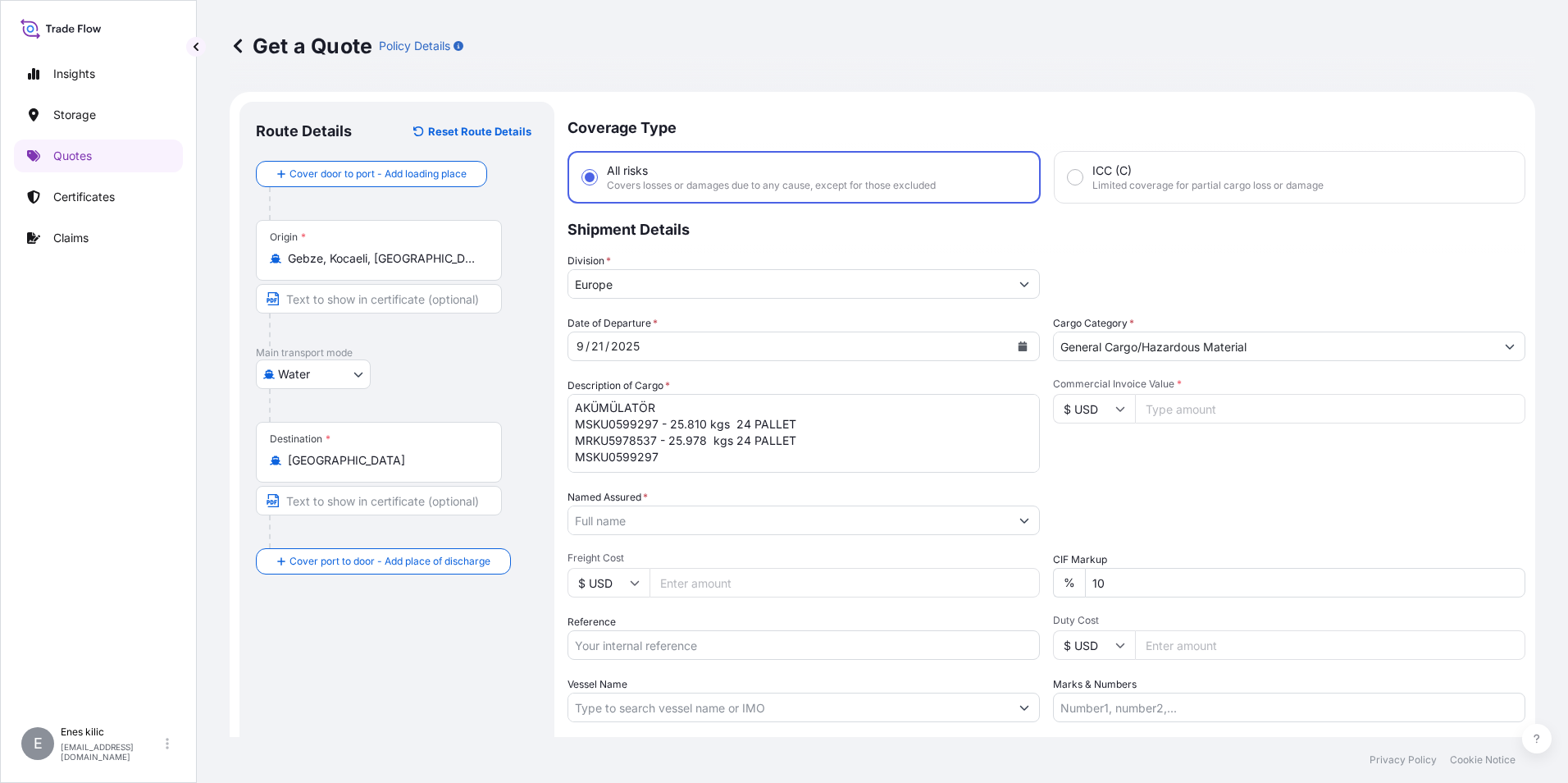
click at [660, 456] on textarea "AKÜMÜLATÖR MSKU0599297 - 25.810 kgs 24 PALLET MRKU5978537 - 25.978 kgs 24 PALLE…" at bounding box center [804, 433] width 472 height 79
paste textarea "MRKU5978537"
type textarea "AKÜMÜLATÖR MSKU0599297 - 25.810 kgs 24 PALLET MRKU5978537 - 25.978 kgs 24 PALLE…"
click at [371, 448] on div "Destination * [GEOGRAPHIC_DATA]" at bounding box center [379, 452] width 246 height 61
click at [371, 452] on input "[GEOGRAPHIC_DATA]" at bounding box center [384, 461] width 194 height 17
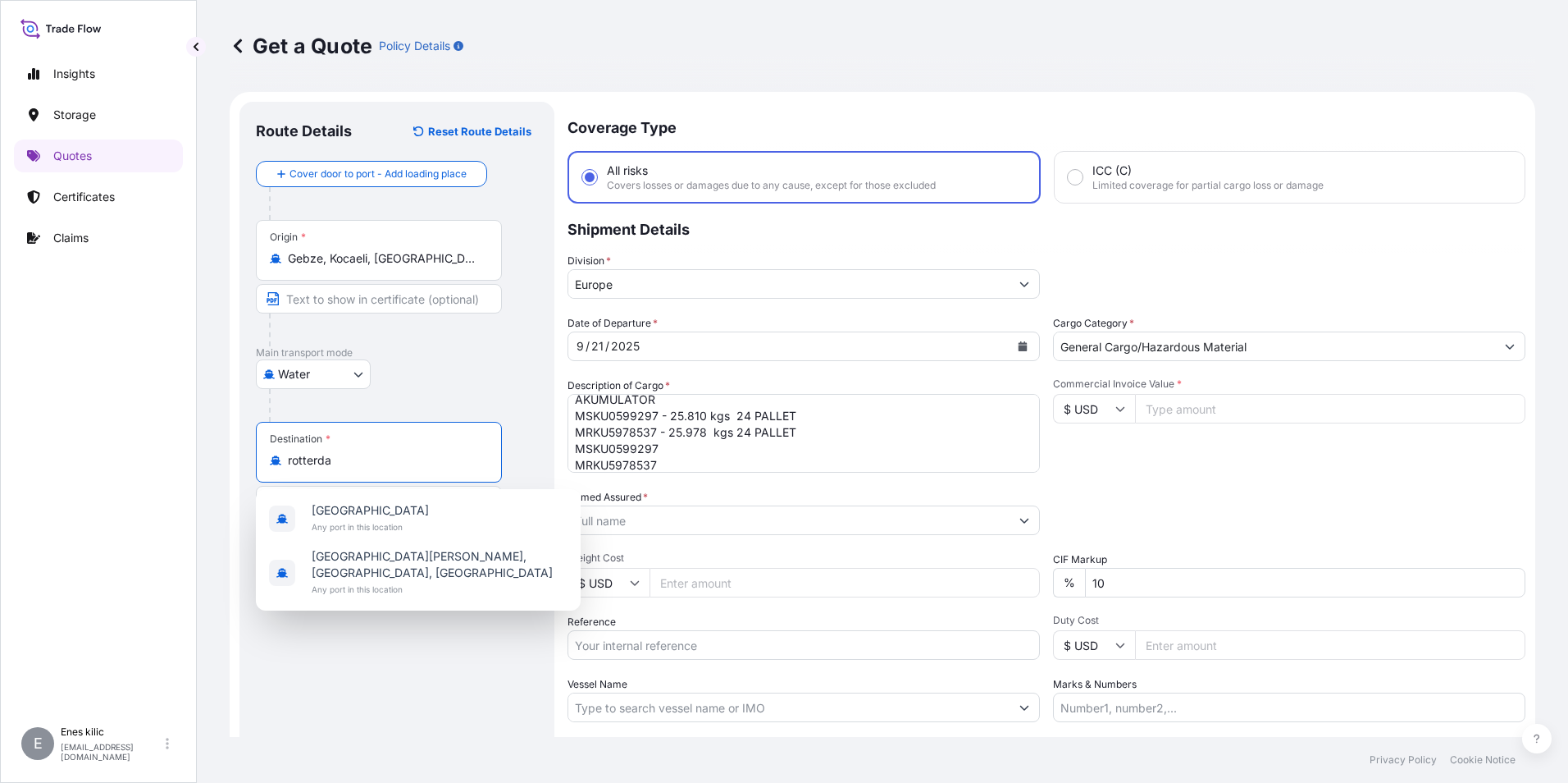
type input "[GEOGRAPHIC_DATA]"
click at [357, 462] on input "[GEOGRAPHIC_DATA]" at bounding box center [384, 461] width 194 height 17
type input "Cana"
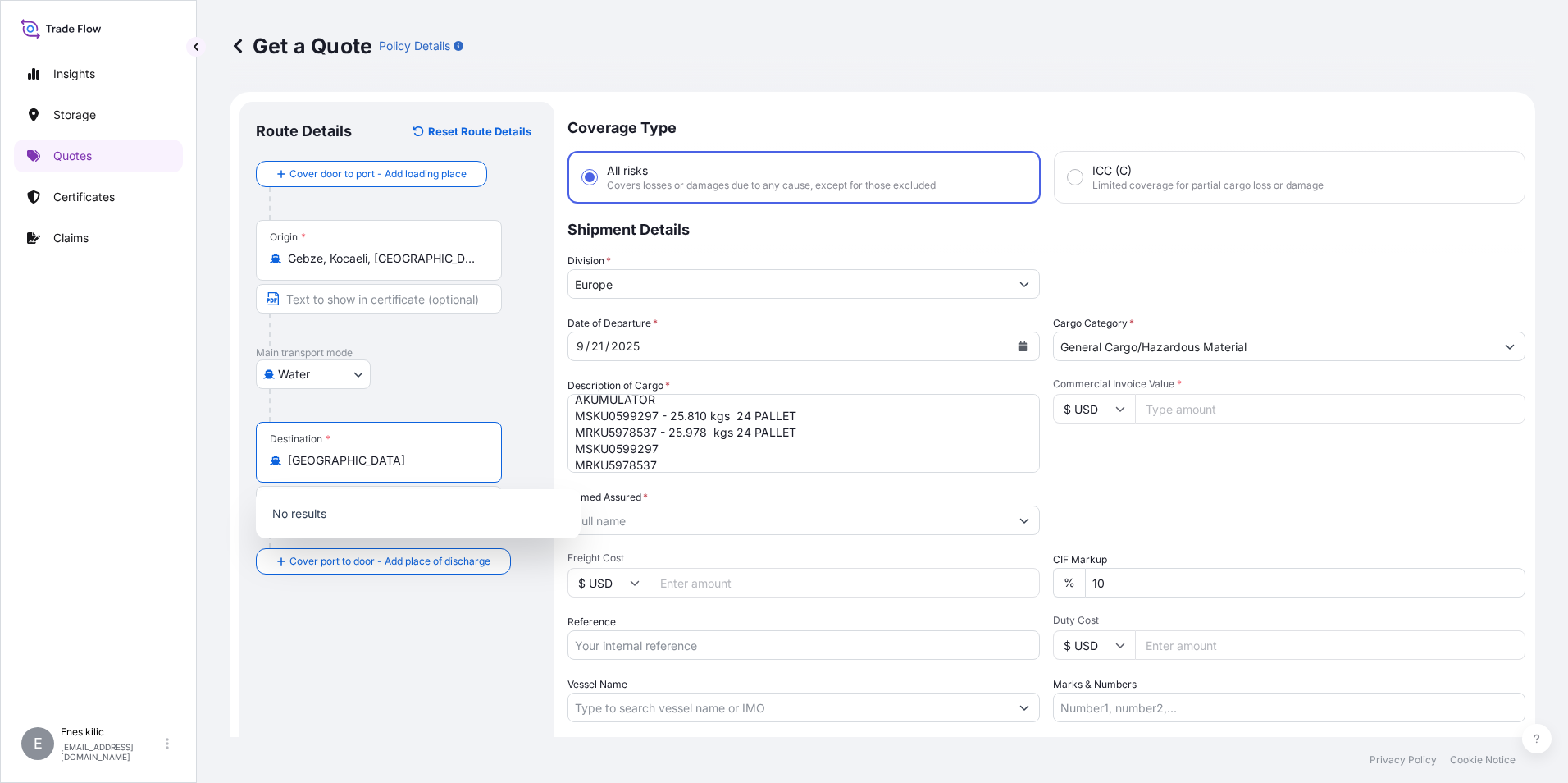
type input "[GEOGRAPHIC_DATA]"
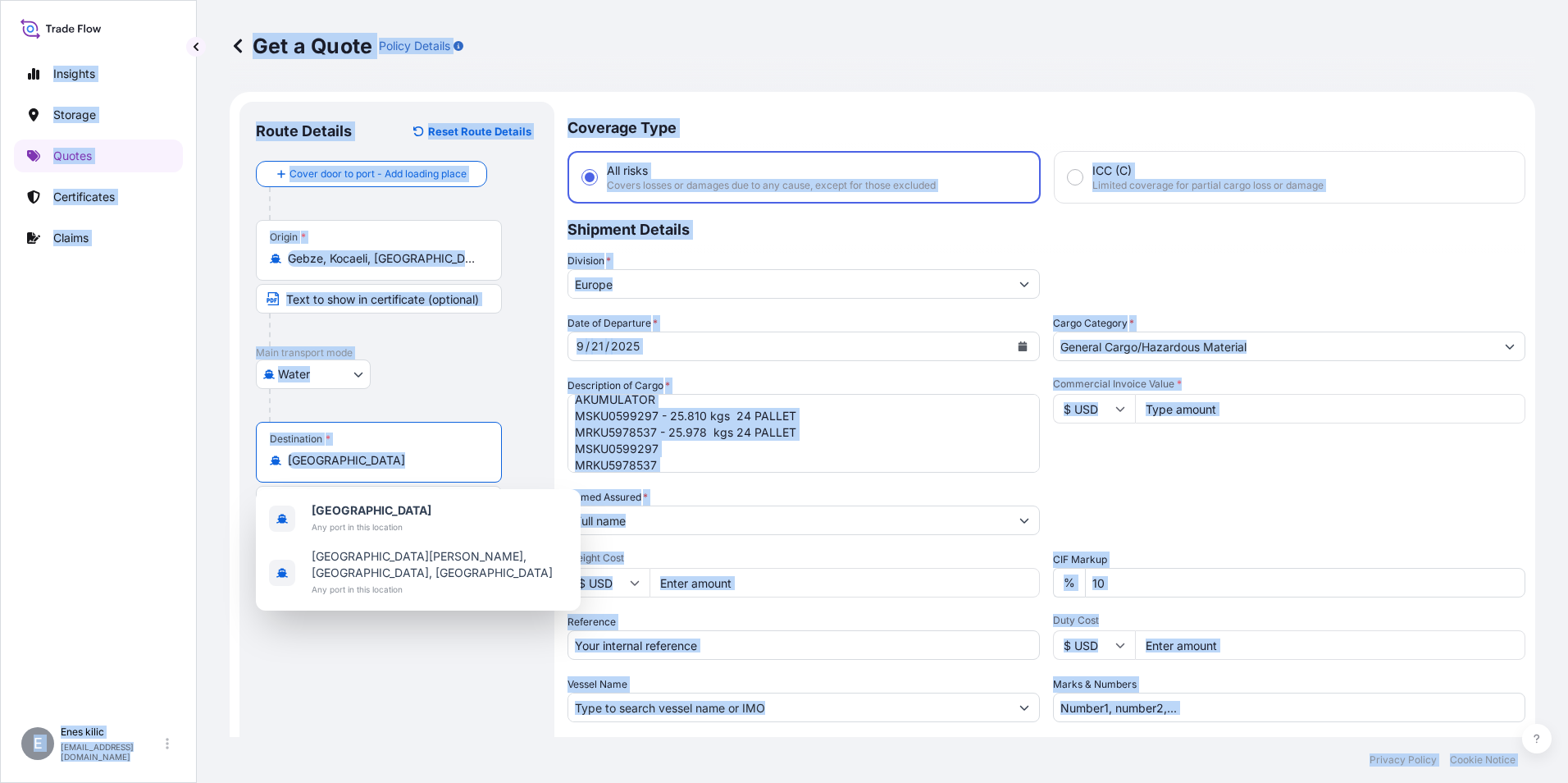
click at [369, 453] on input "[GEOGRAPHIC_DATA]" at bounding box center [384, 461] width 194 height 17
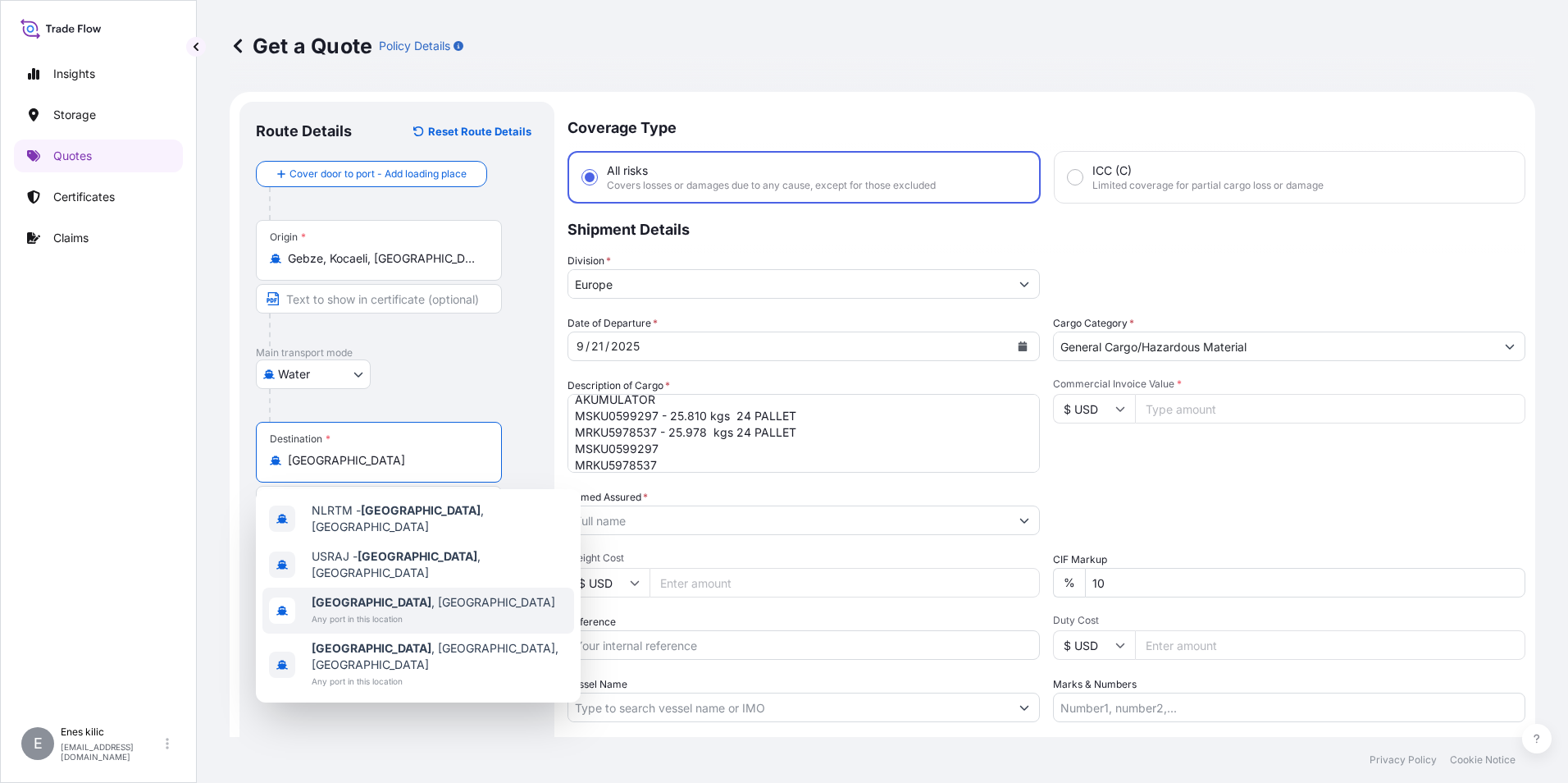
click at [383, 597] on span "[GEOGRAPHIC_DATA] , [GEOGRAPHIC_DATA]" at bounding box center [433, 602] width 244 height 17
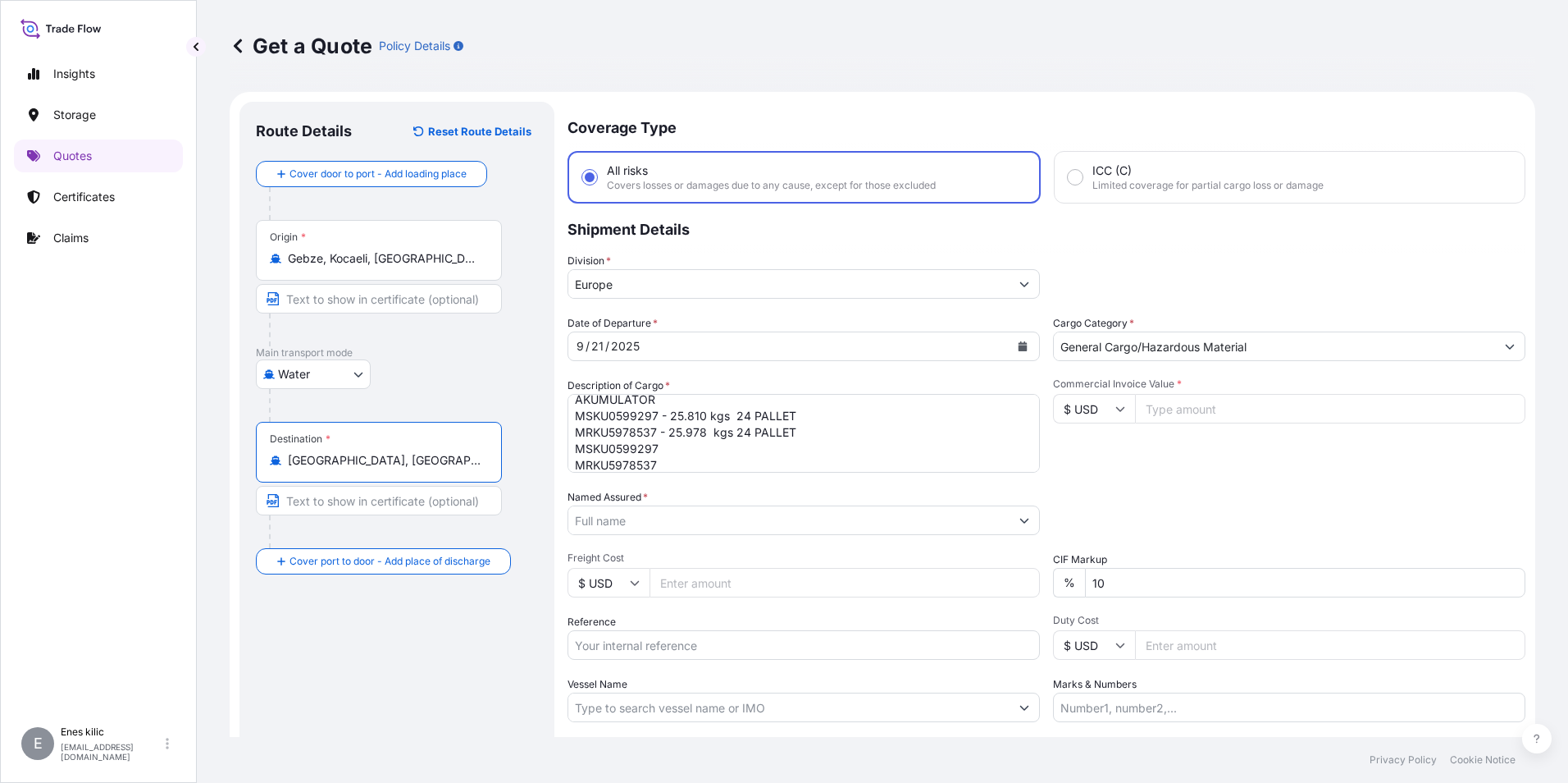
scroll to position [82, 0]
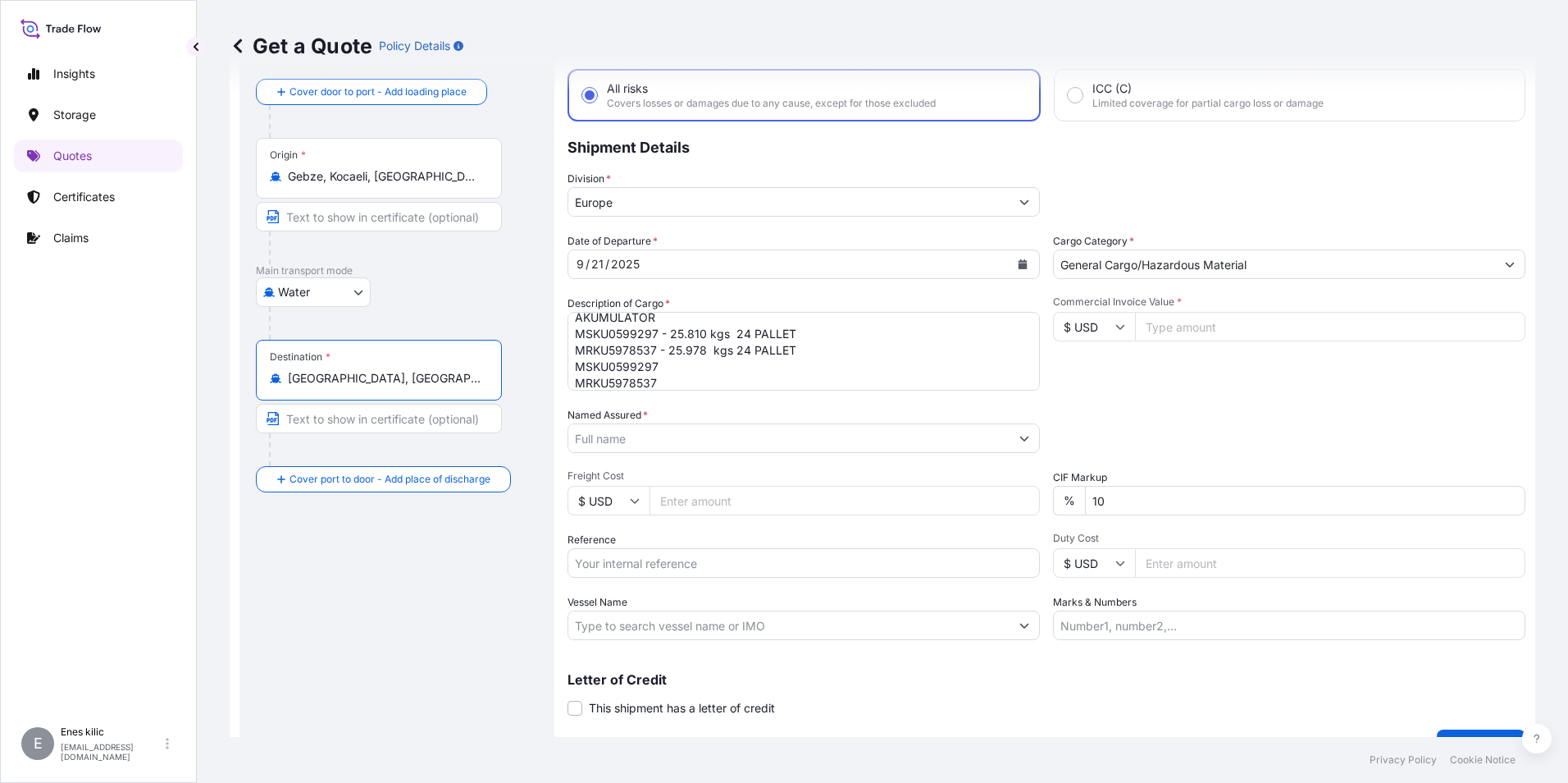
type input "[GEOGRAPHIC_DATA], [GEOGRAPHIC_DATA]"
click at [684, 369] on textarea "AKÜMÜLATÖR MSKU0599297 - 25.810 kgs 24 PALLET MRKU5978537 - 25.978 kgs 24 PALLE…" at bounding box center [804, 351] width 472 height 79
click at [685, 386] on textarea "AKÜMÜLATÖR MSKU0599297 - 25.810 kgs 24 PALLET MRKU5978537 - 25.978 kgs 24 PALLE…" at bounding box center [804, 351] width 472 height 79
type textarea "AKÜMÜLATÖR MSKU0599297 - 25.810 kgs 24 PALLET MRKU5978537 - 25.978 kgs 24 PALLE…"
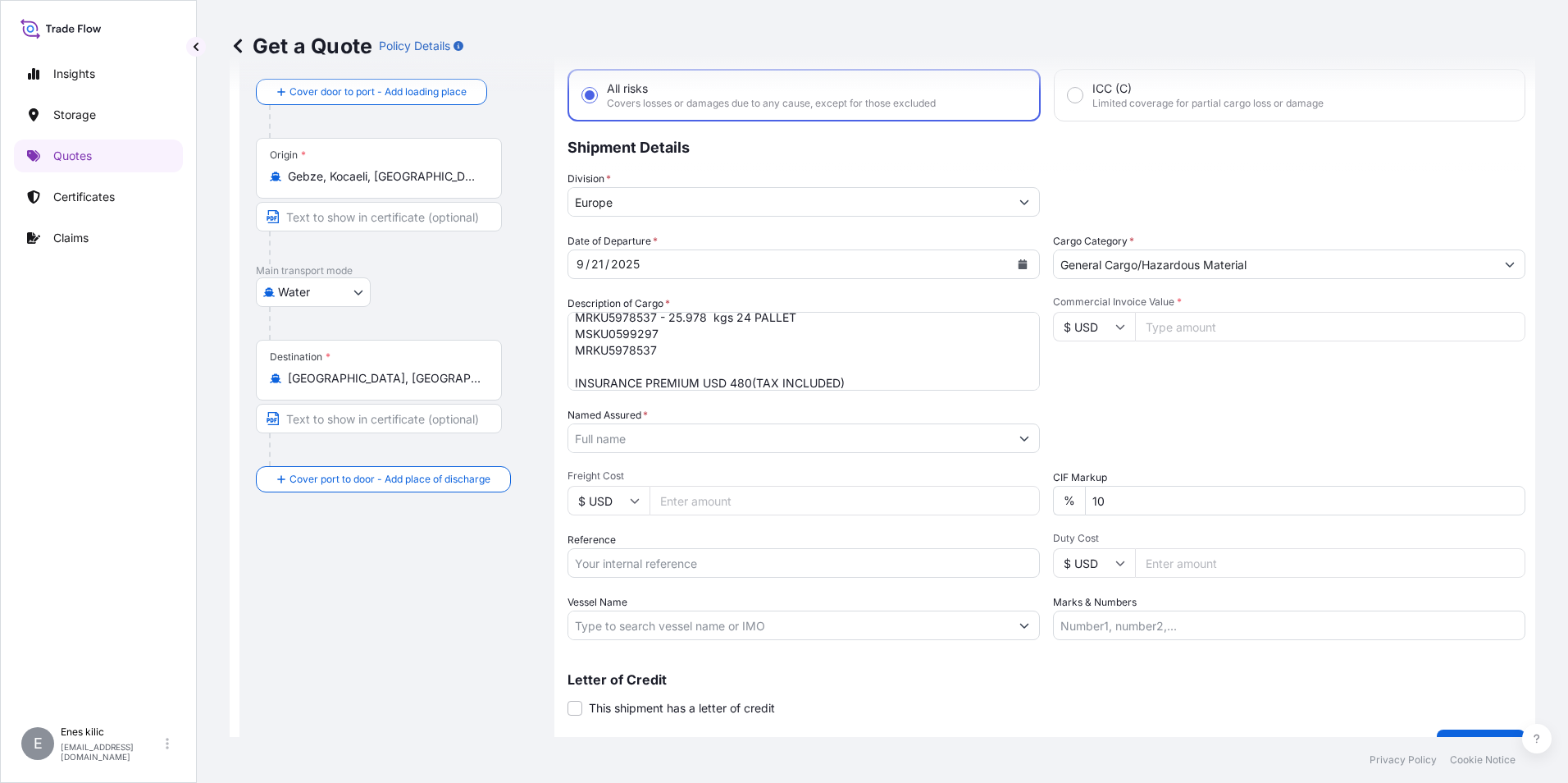
click at [1107, 329] on input "$ USD" at bounding box center [1094, 327] width 82 height 30
click at [1087, 376] on div "€ EUR" at bounding box center [1088, 372] width 69 height 32
type input "€ EUR"
click at [1187, 325] on input "Commercial Invoice Value *" at bounding box center [1331, 327] width 391 height 30
type input "118200"
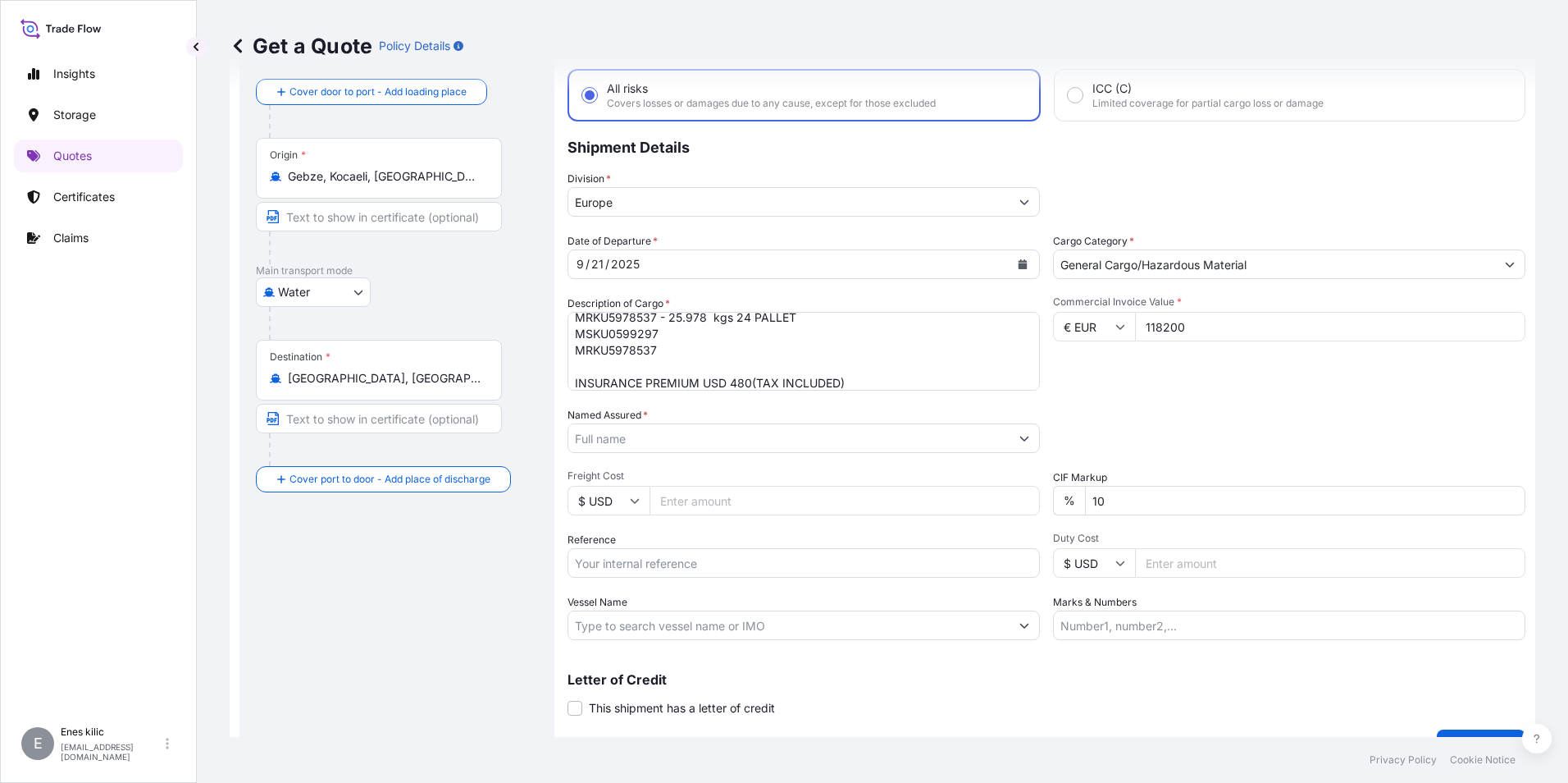
click at [1177, 380] on div "Commercial Invoice Value * € EUR 118200" at bounding box center [1289, 343] width 472 height 95
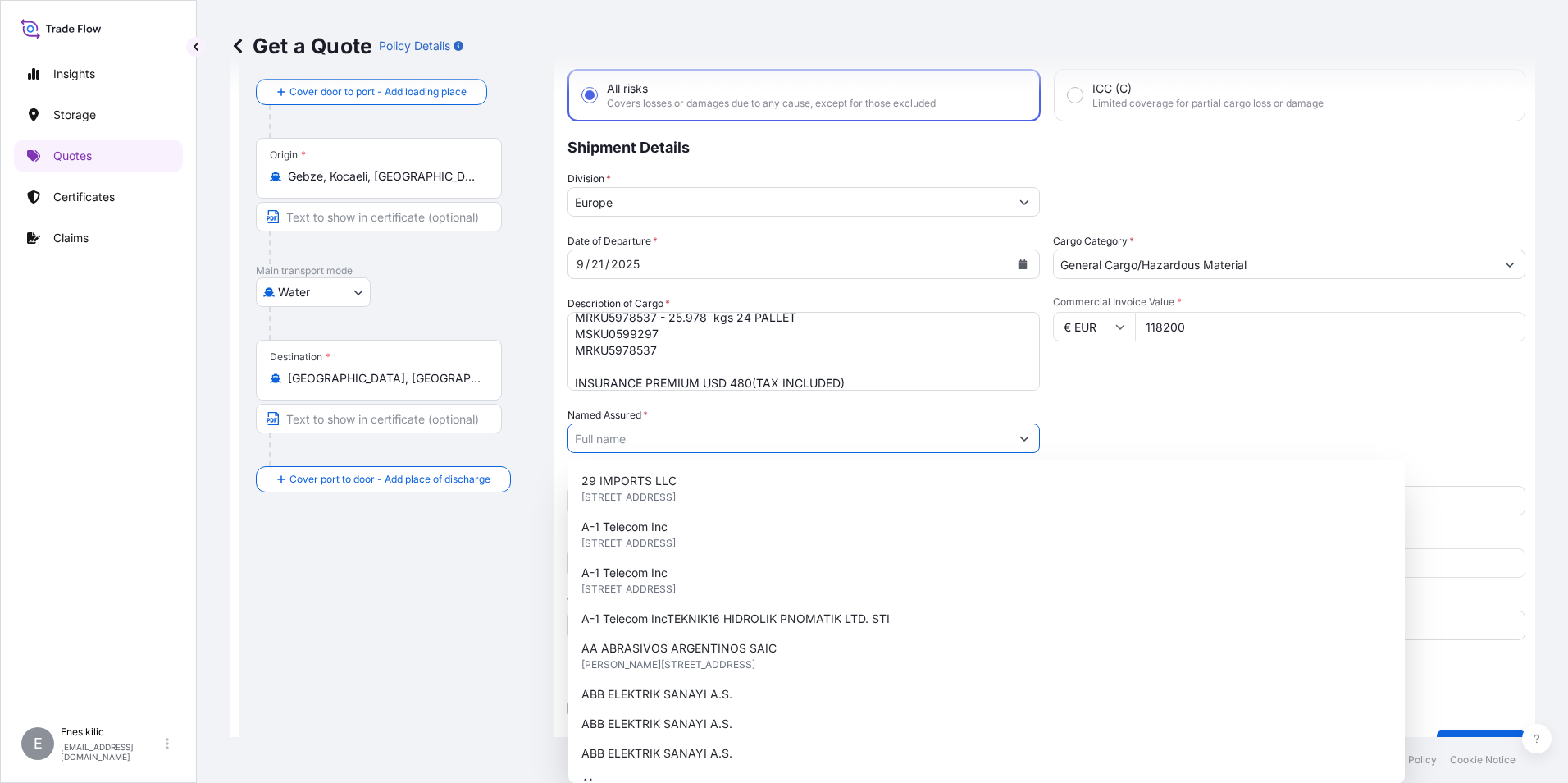
click at [761, 434] on input "Named Assured *" at bounding box center [789, 438] width 441 height 30
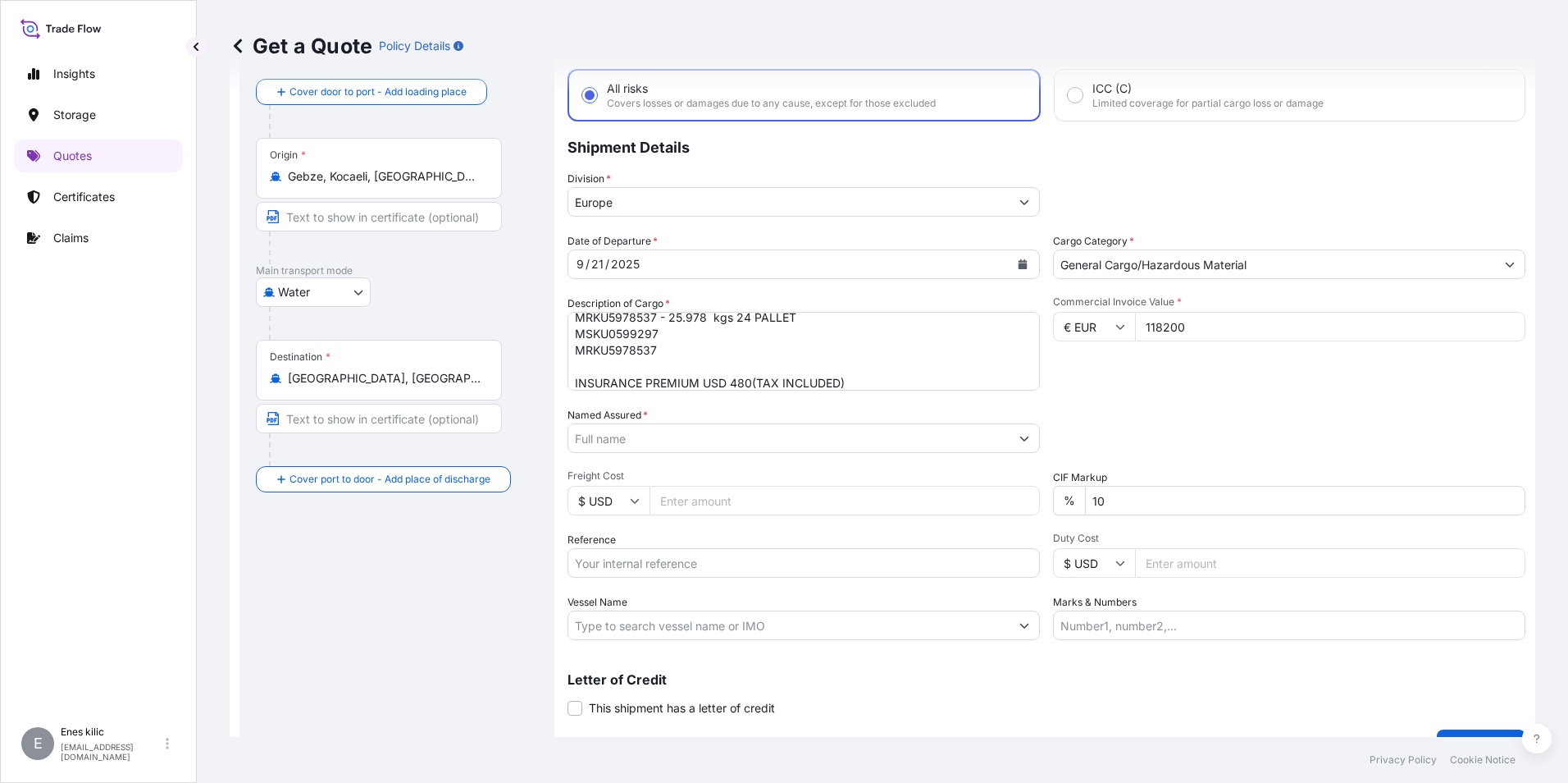
click at [684, 448] on input "Named Assured *" at bounding box center [789, 438] width 441 height 30
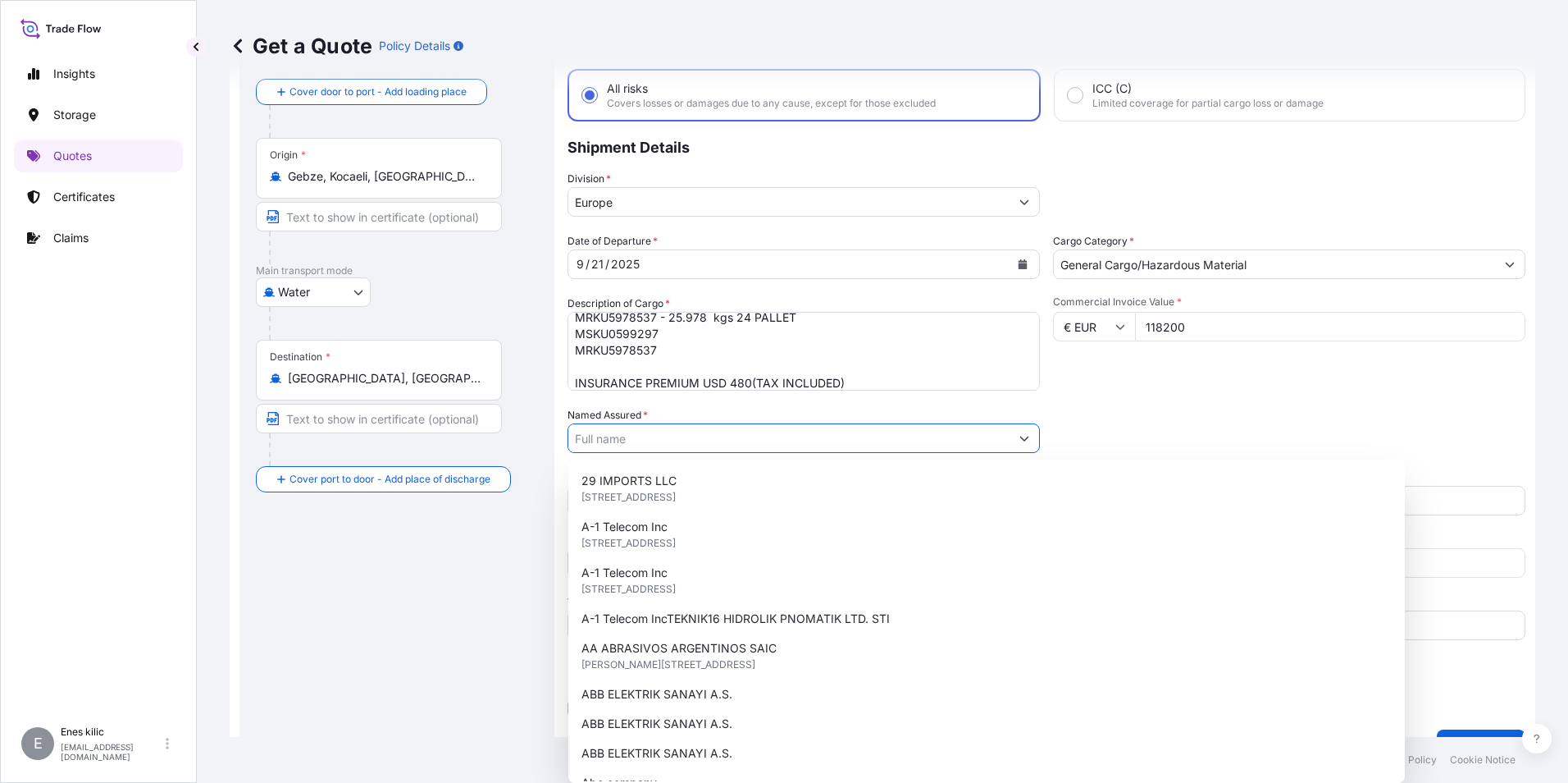
paste input "Veriler alınıyor. Birkaç saniye bekledikten sonra kesmeyi veya kopyalamayı yeni…"
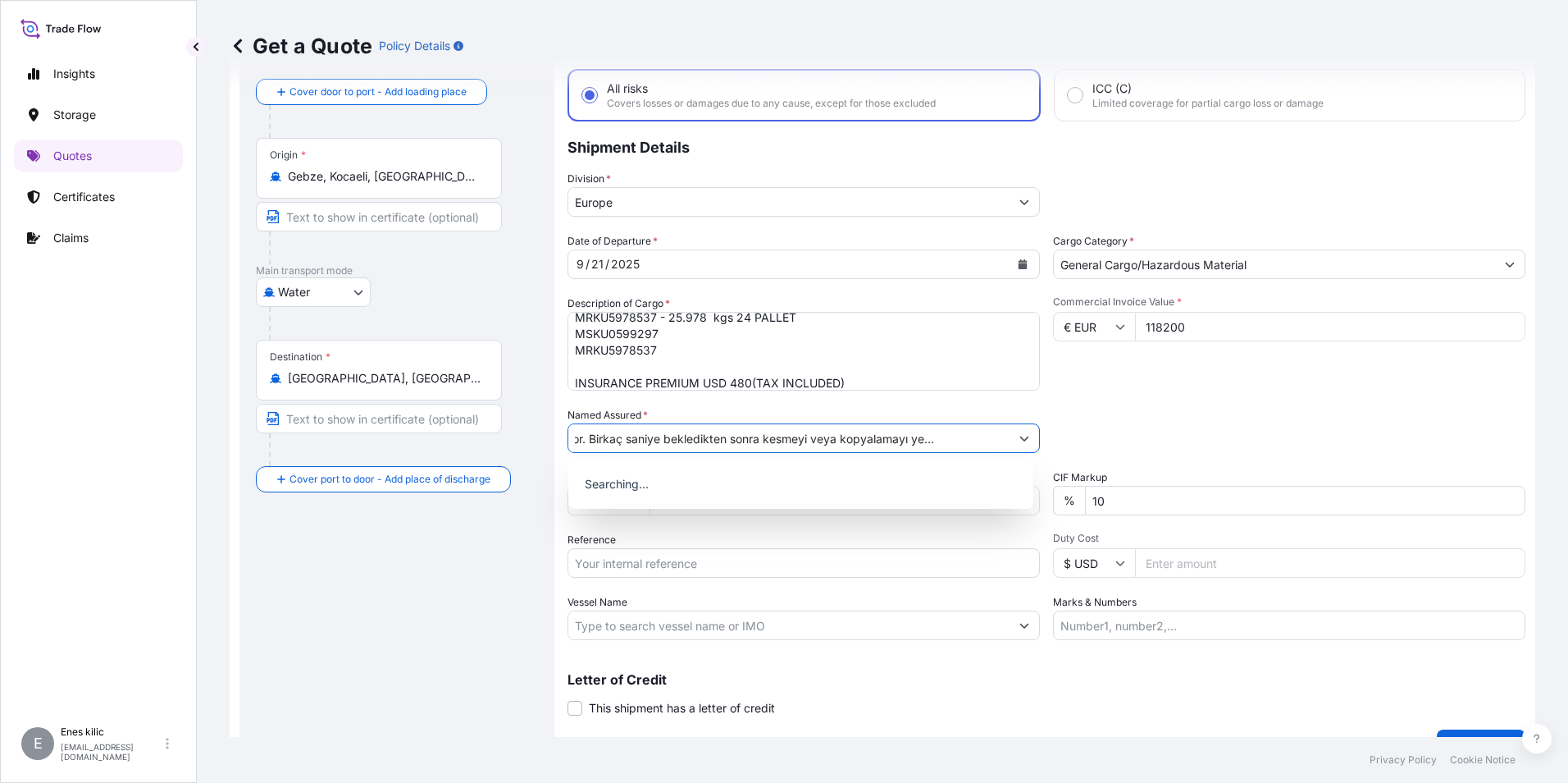
paste input "ESAN AKÜMÜLATOR ve MALZEMELERİ SAN.TİC.A.Ş"
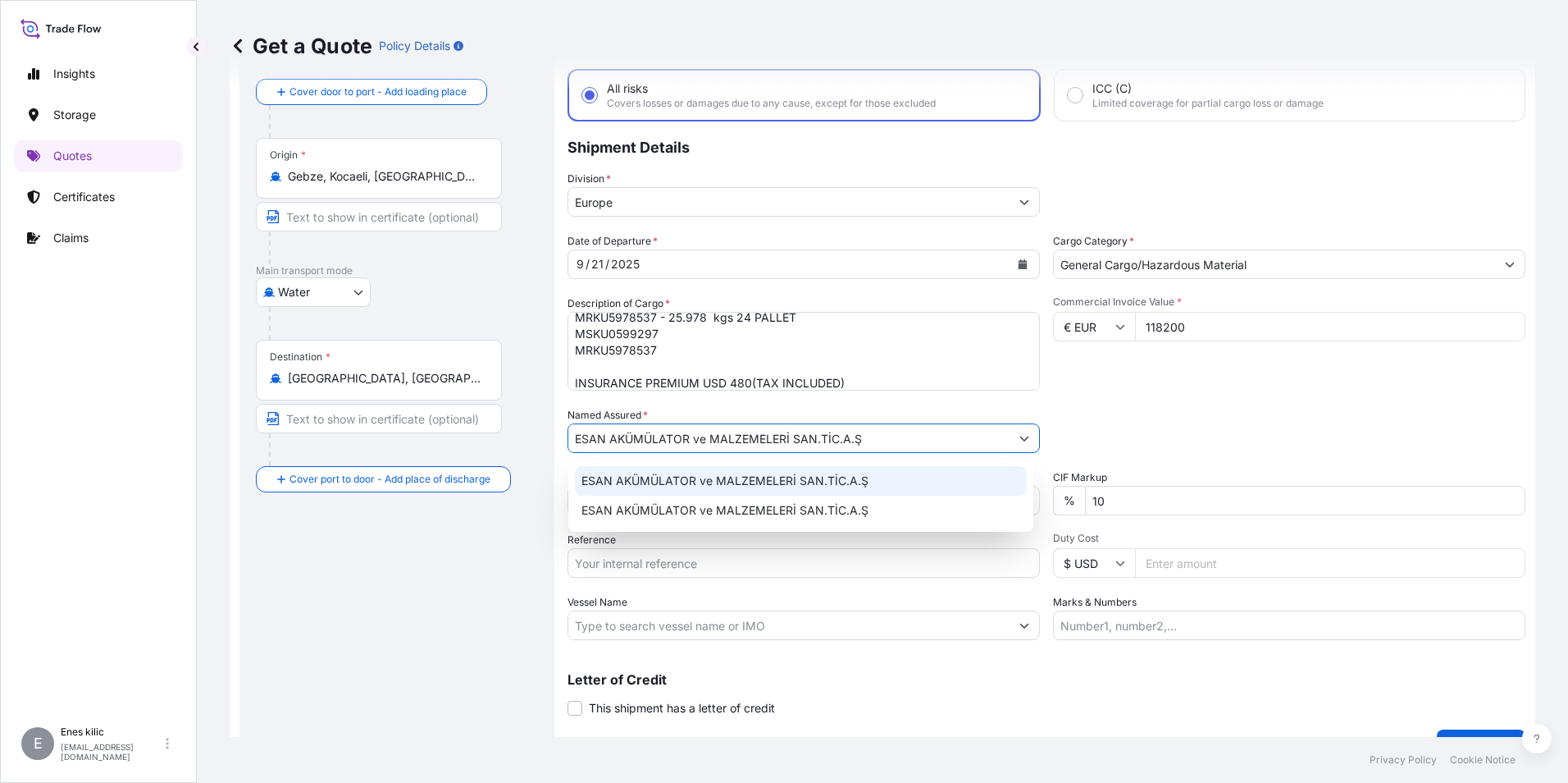
click at [692, 472] on div "ESAN AKÜMÜLATOR ve MALZEMELERİ SAN.TİC.A.Ş" at bounding box center [801, 481] width 452 height 30
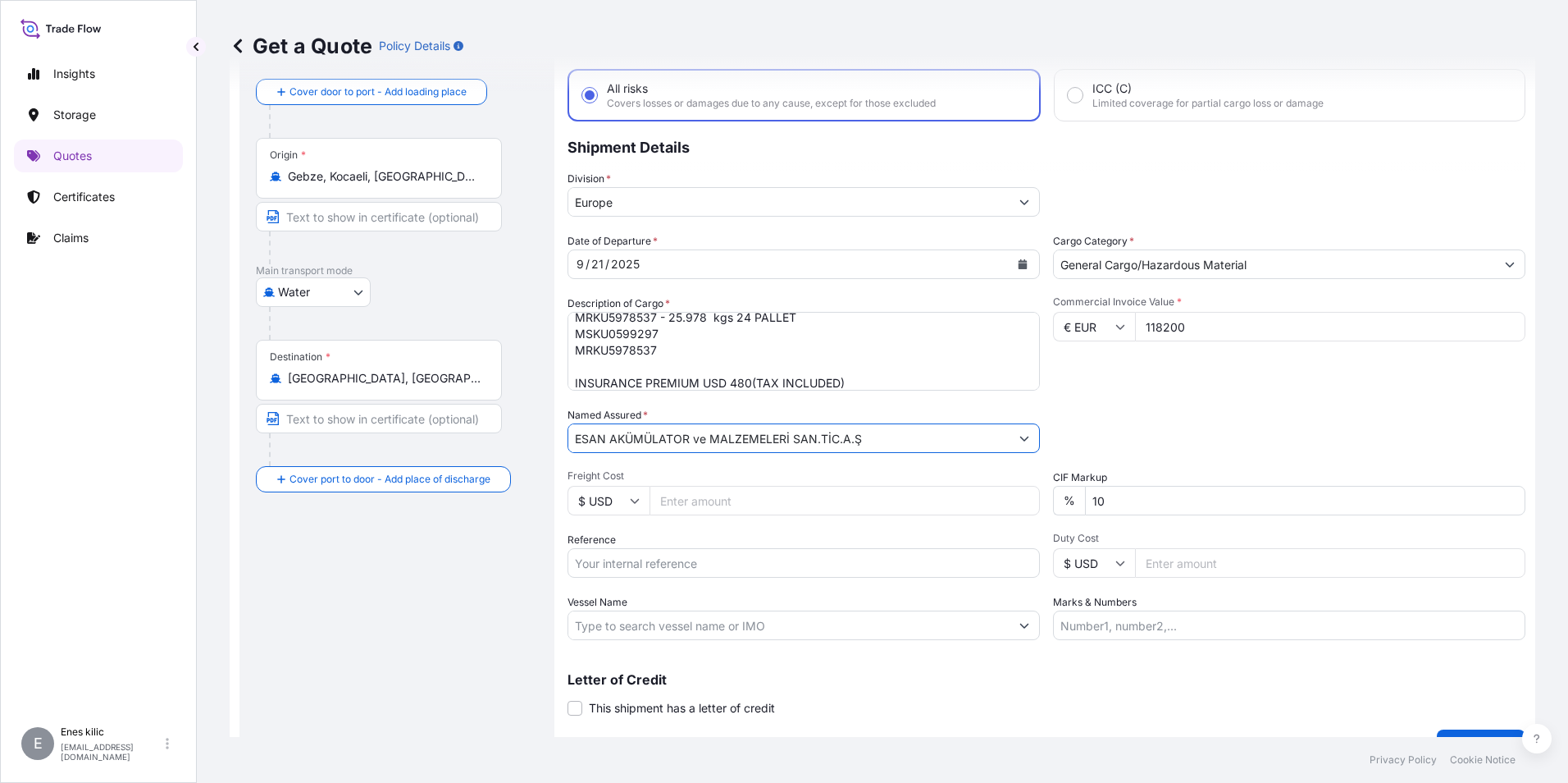
type input "ESAN AKÜMÜLATOR ve MALZEMELERİ SAN.TİC.A.Ş"
click at [783, 568] on input "Reference" at bounding box center [804, 563] width 472 height 30
click at [708, 575] on input "Reference" at bounding box center [804, 563] width 472 height 30
paste input "2101779972"
type input "2101779972"
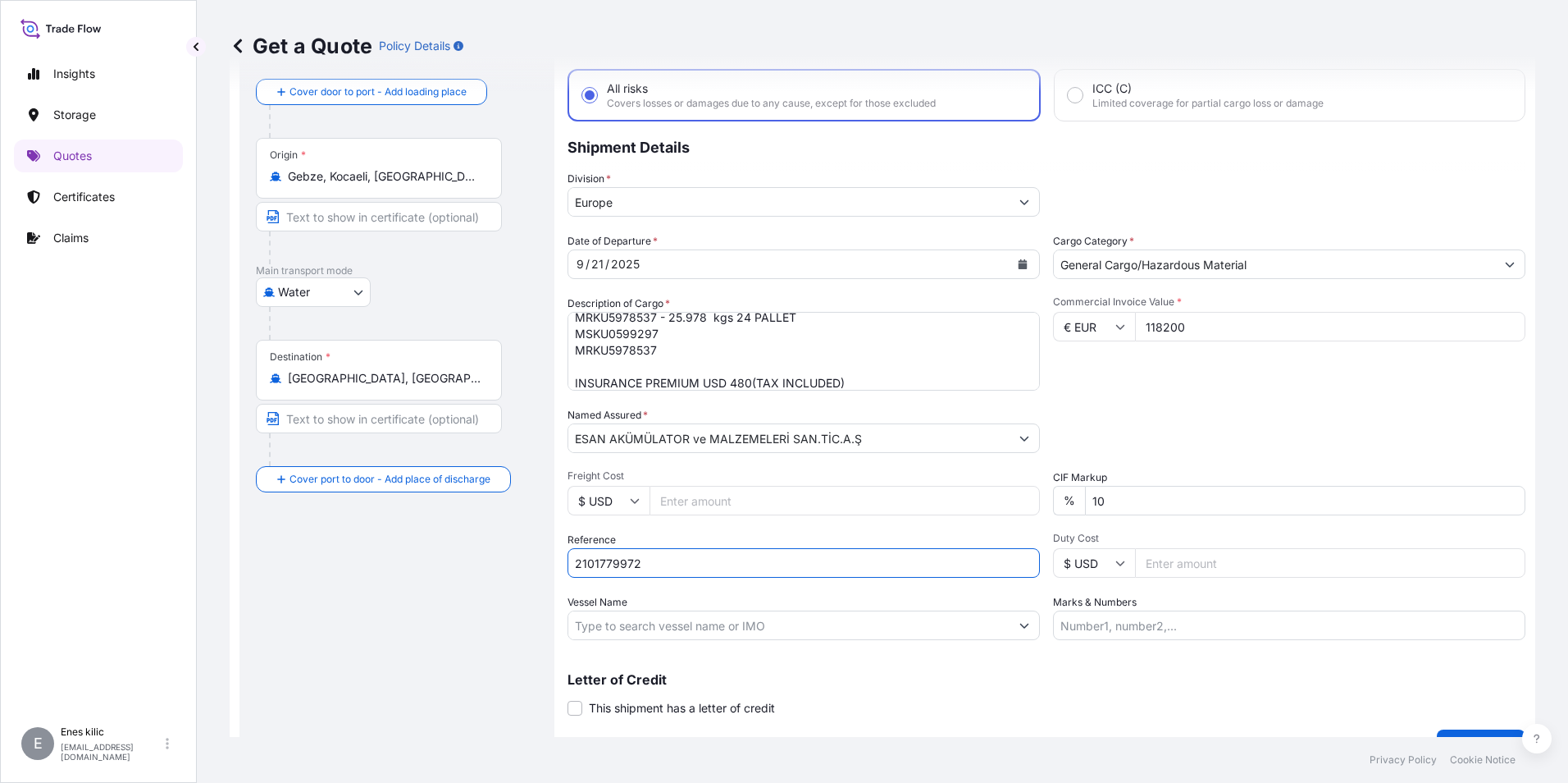
click at [607, 622] on input "Vessel Name" at bounding box center [789, 625] width 441 height 30
click at [725, 641] on div "Coverage Type All risks Covers losses or damages due to any cause, except for t…" at bounding box center [1047, 390] width 958 height 742
click at [821, 620] on input "Vessel Name" at bounding box center [789, 625] width 441 height 30
paste input "TRAIGUEN / 537N"
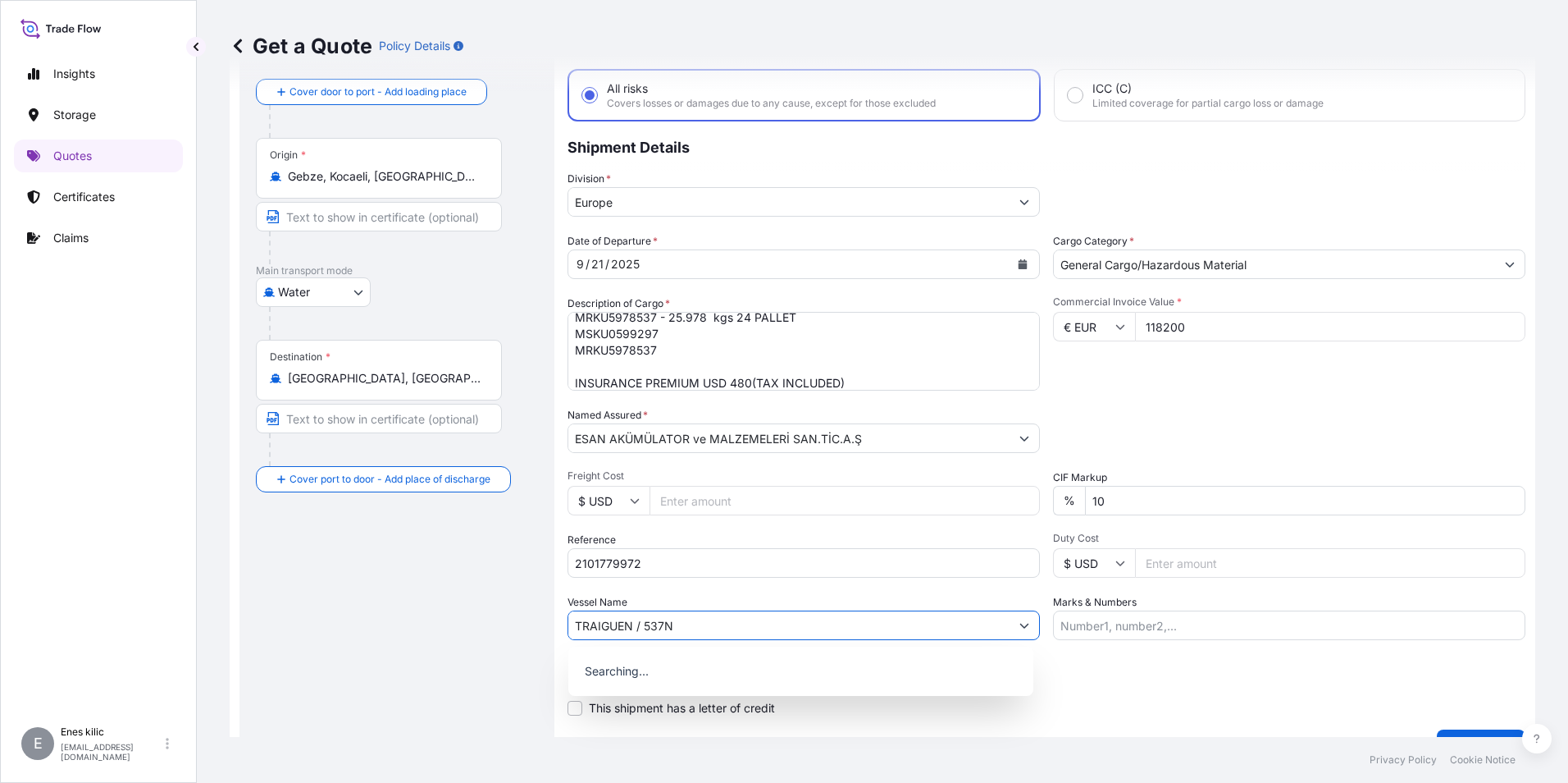
type input "TRAIGUEN / 537N"
click at [1196, 631] on input "Marks & Numbers" at bounding box center [1289, 625] width 472 height 30
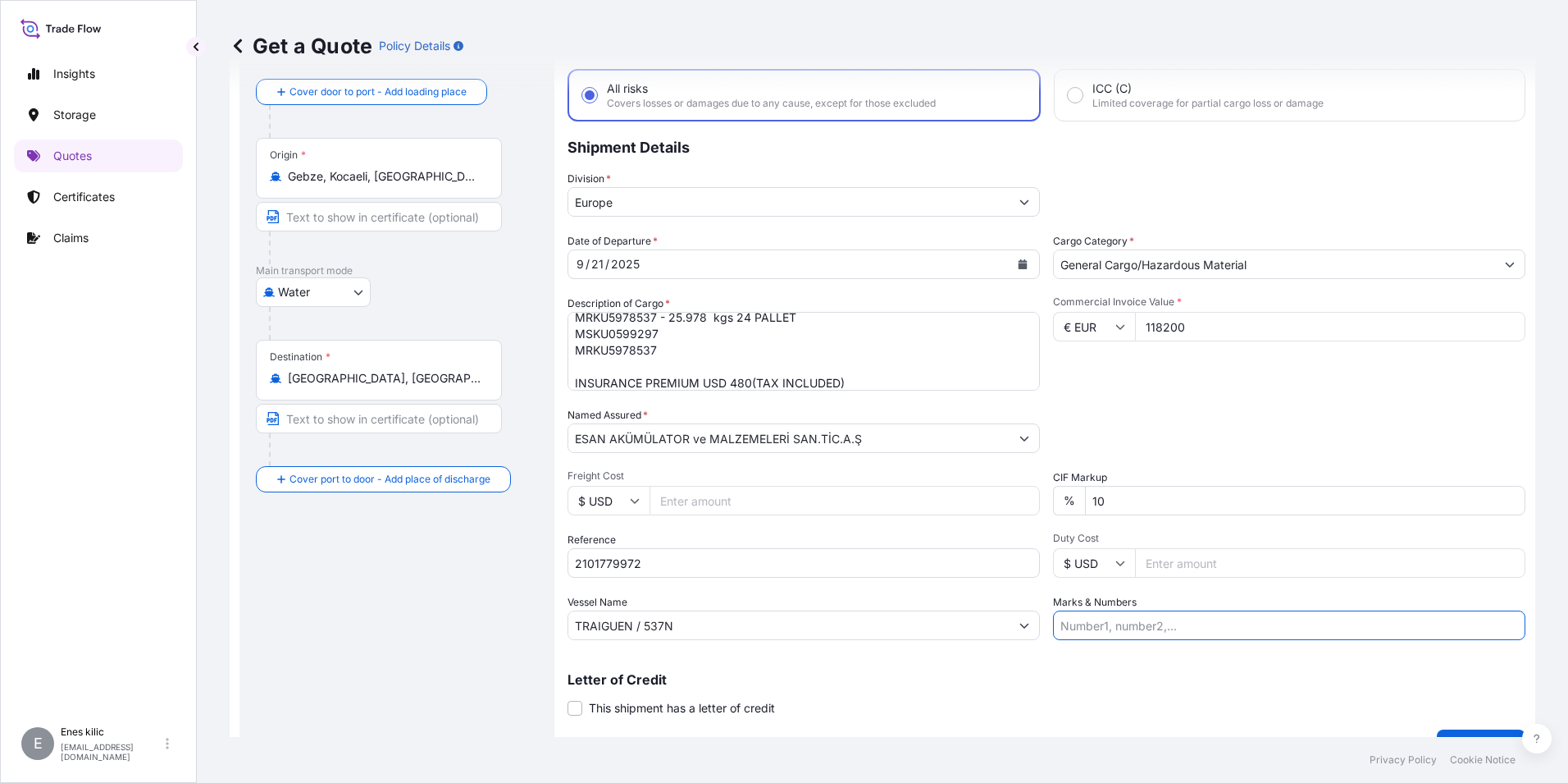
paste input "TRAIGUEN / 537N"
type input "TRAIGUEN / 537N"
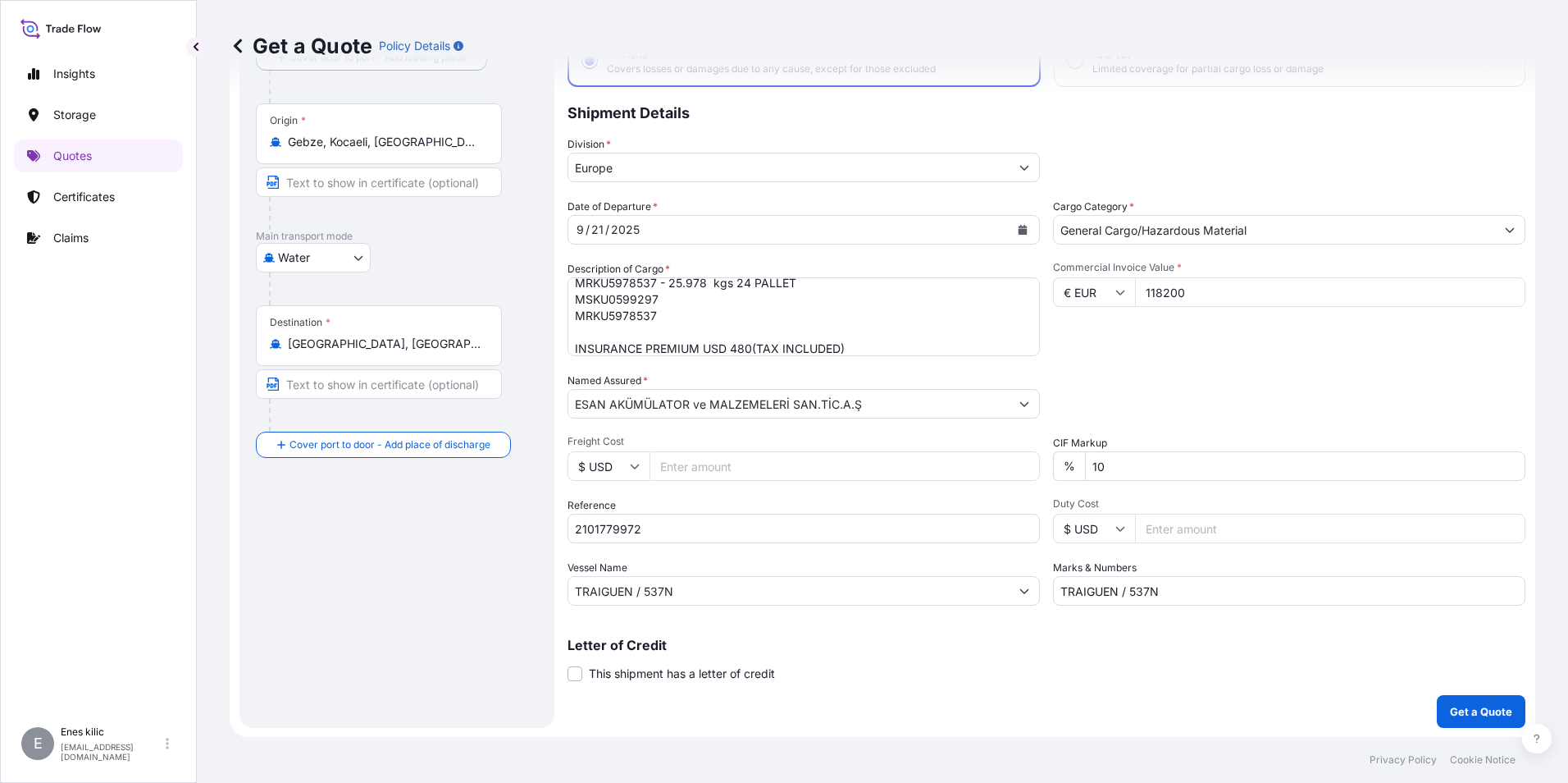
scroll to position [118, 0]
click at [1470, 706] on p "Get a Quote" at bounding box center [1481, 711] width 62 height 17
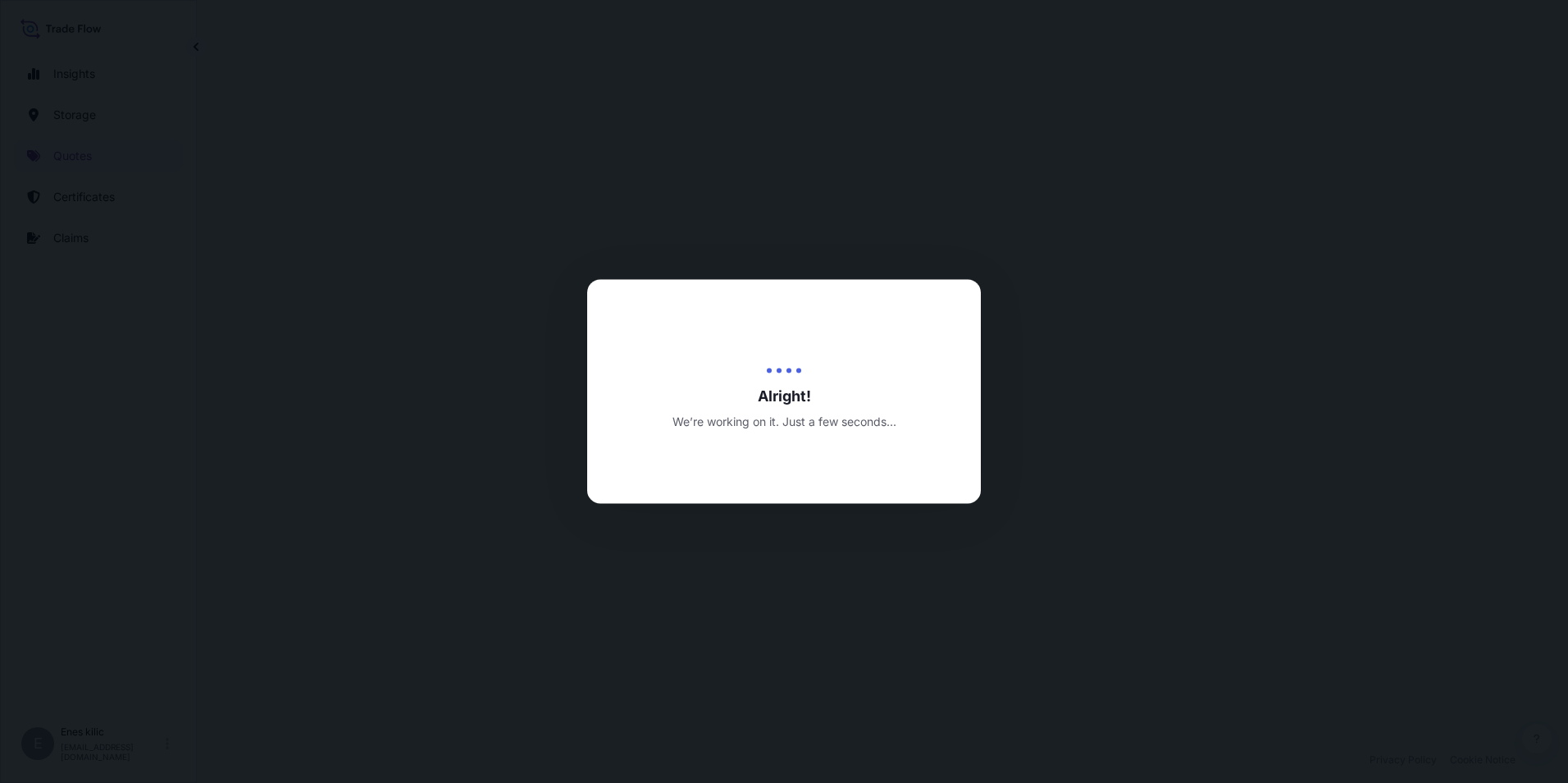
select select "Water"
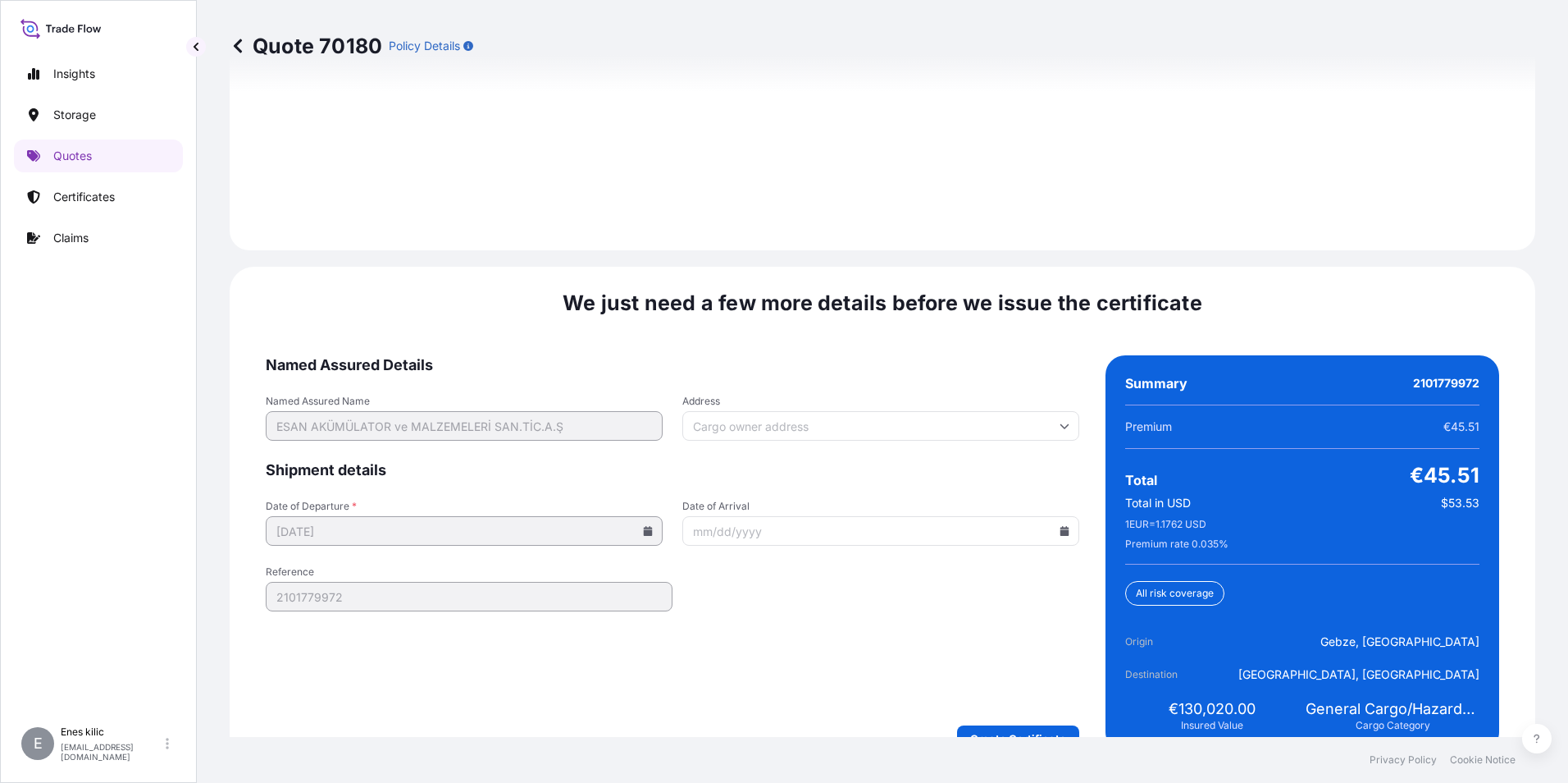
scroll to position [2396, 0]
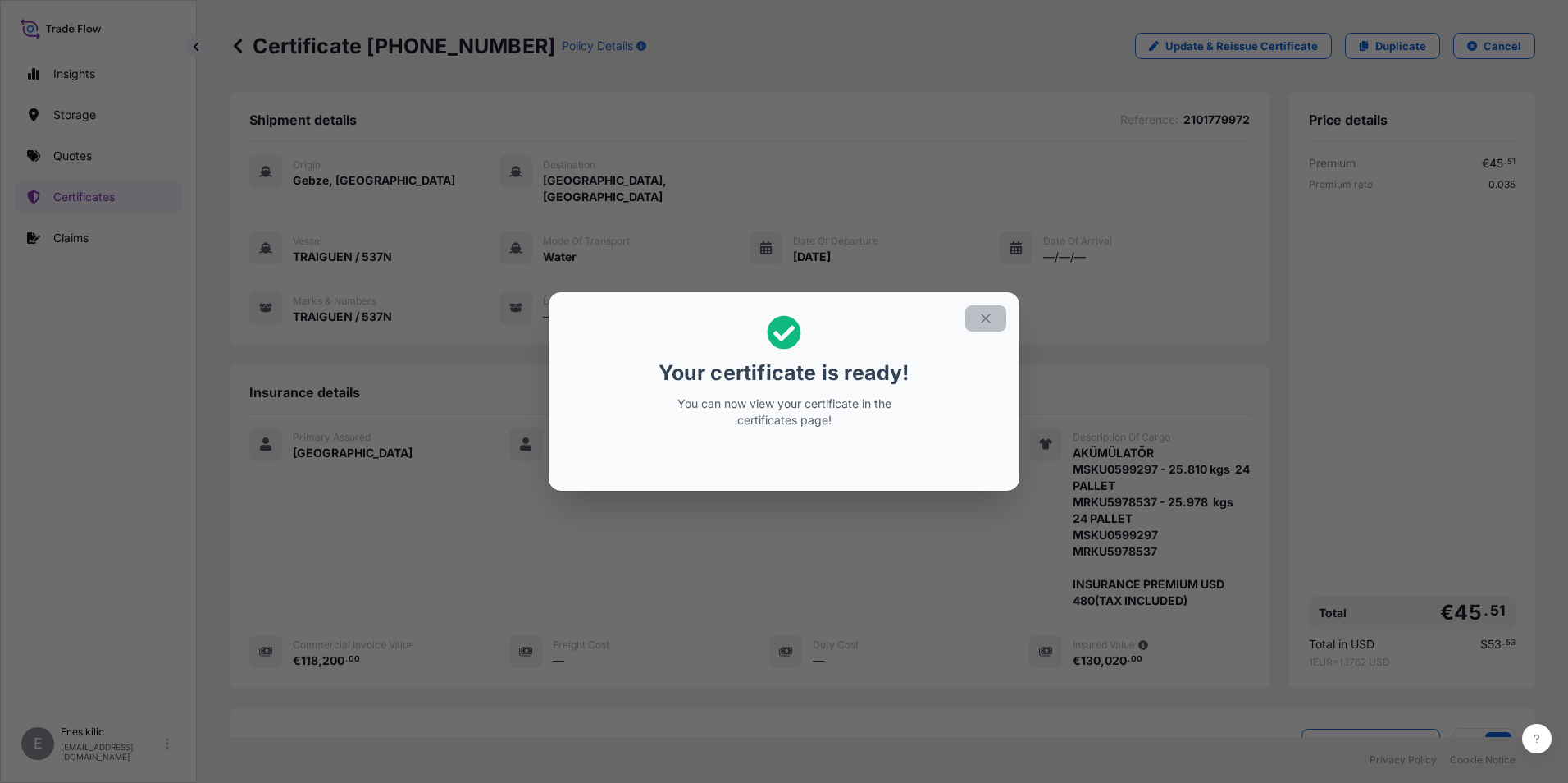
click at [988, 313] on icon "button" at bounding box center [985, 319] width 15 height 15
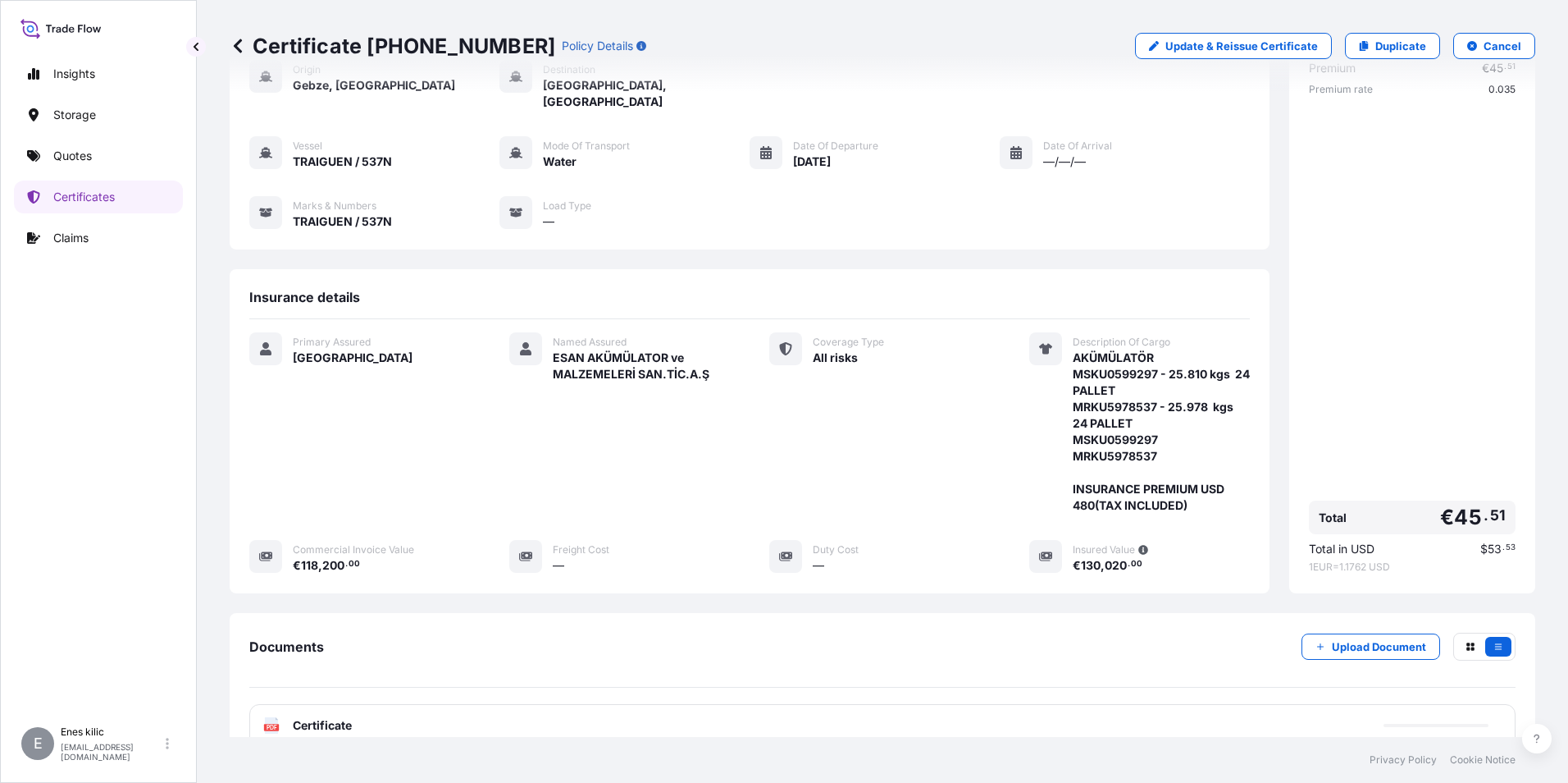
scroll to position [211, 0]
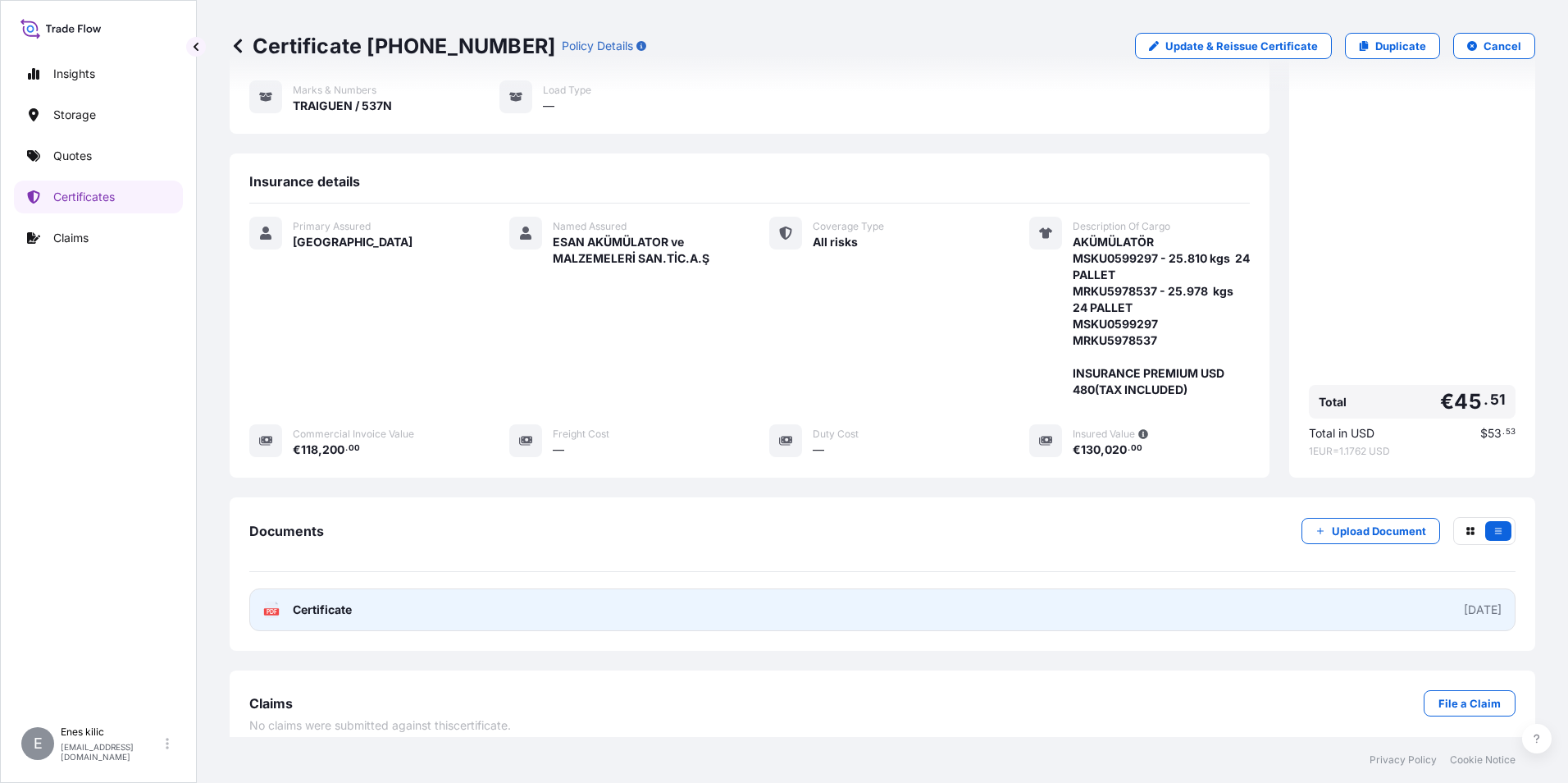
click at [349, 601] on span "Certificate" at bounding box center [322, 610] width 59 height 17
